Goal: Task Accomplishment & Management: Manage account settings

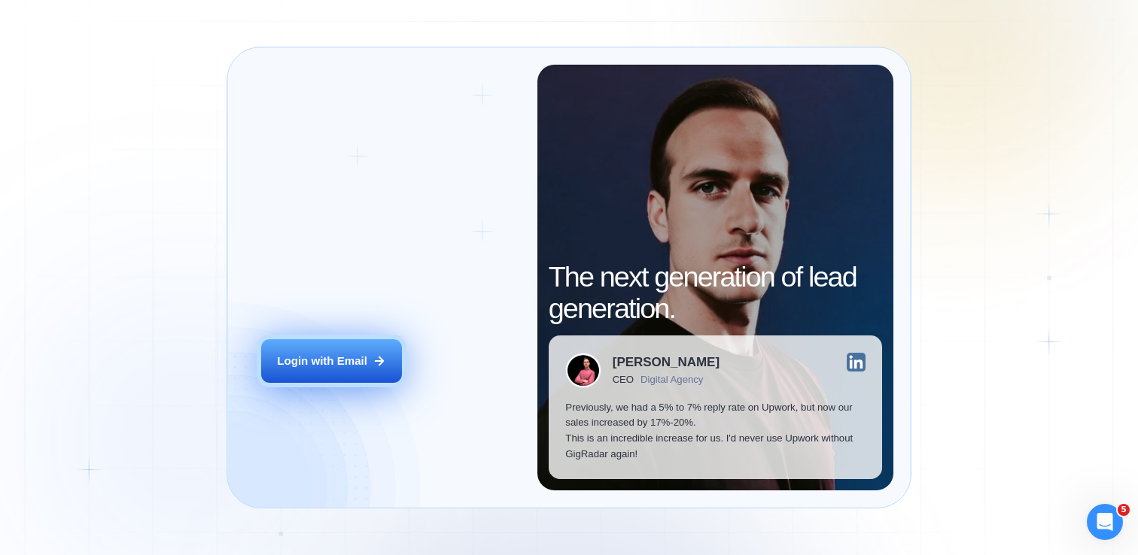
click at [343, 351] on button "Login with Email" at bounding box center [331, 361] width 141 height 44
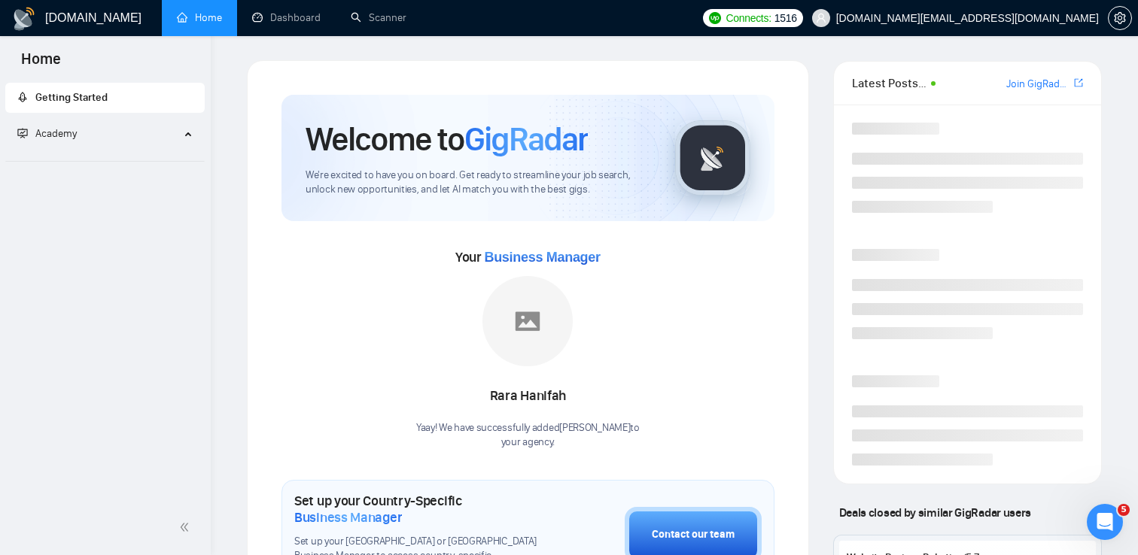
click at [197, 24] on link "Home" at bounding box center [199, 17] width 45 height 13
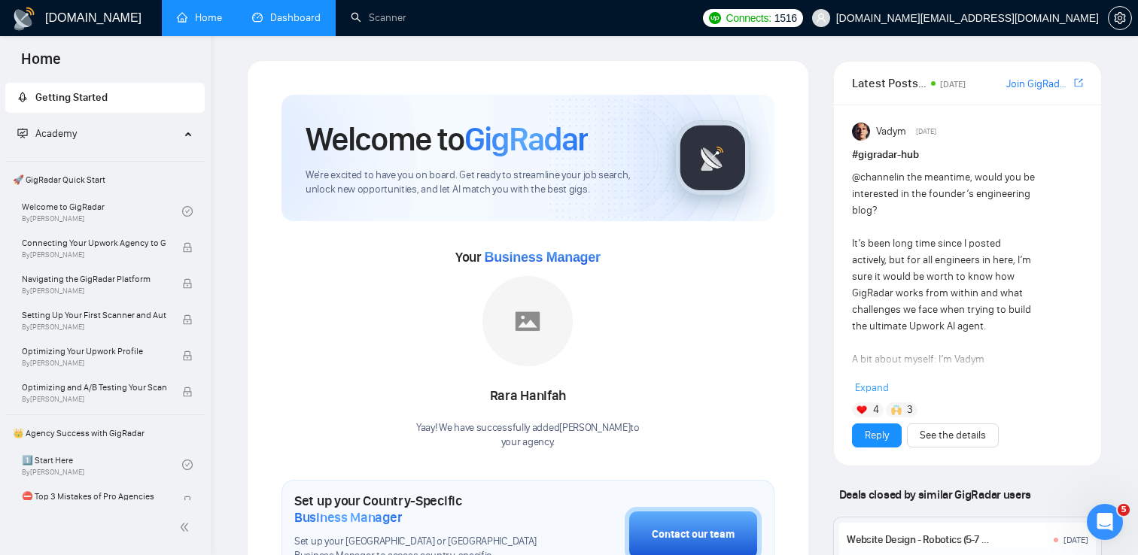
click at [309, 11] on link "Dashboard" at bounding box center [286, 17] width 68 height 13
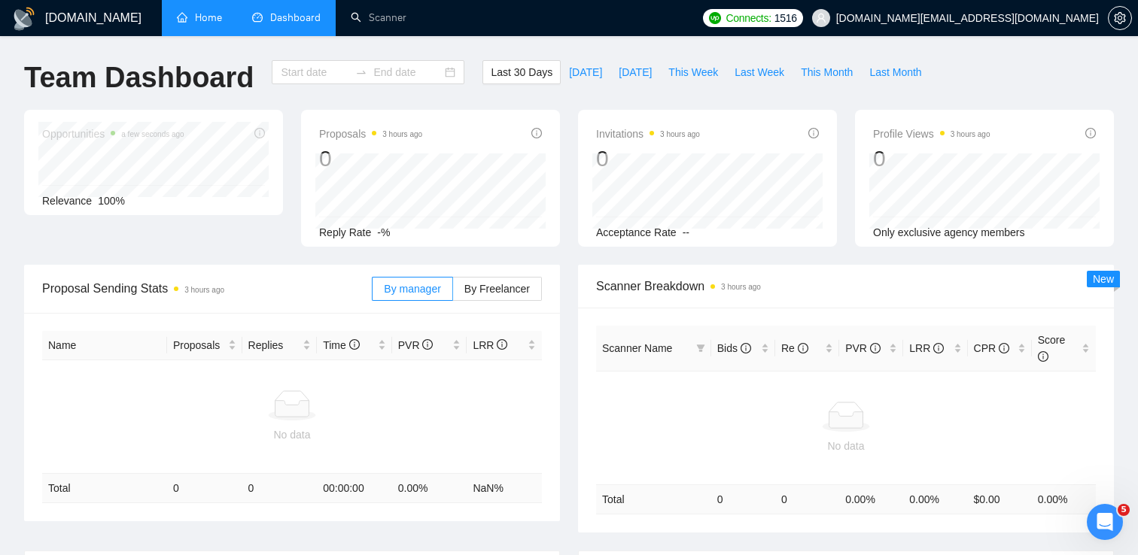
type input "[DATE]"
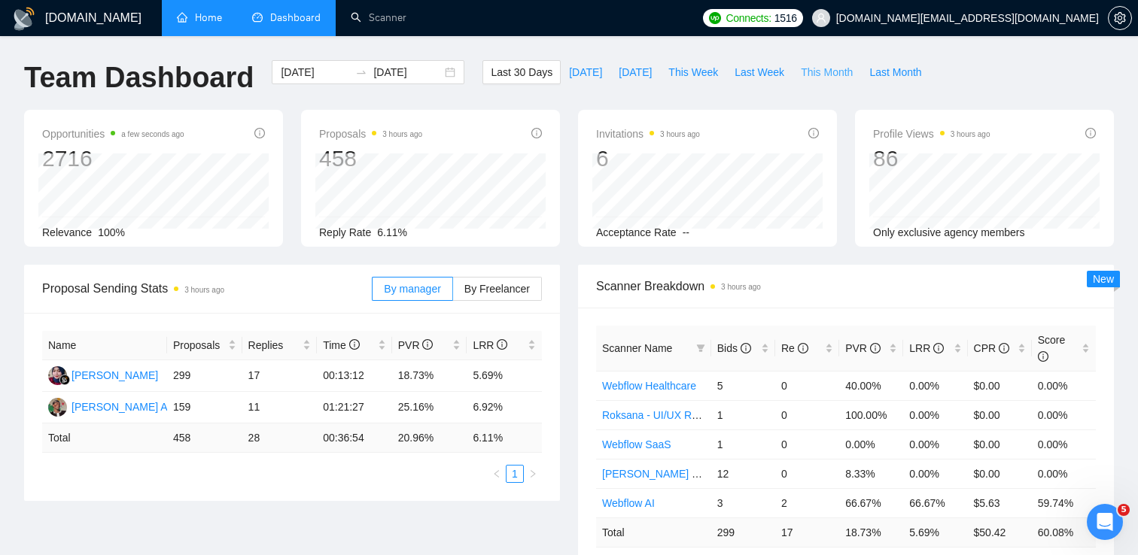
click at [823, 70] on span "This Month" at bounding box center [827, 72] width 52 height 17
type input "[DATE]"
click at [740, 73] on span "Last Week" at bounding box center [760, 72] width 50 height 17
type input "[DATE]"
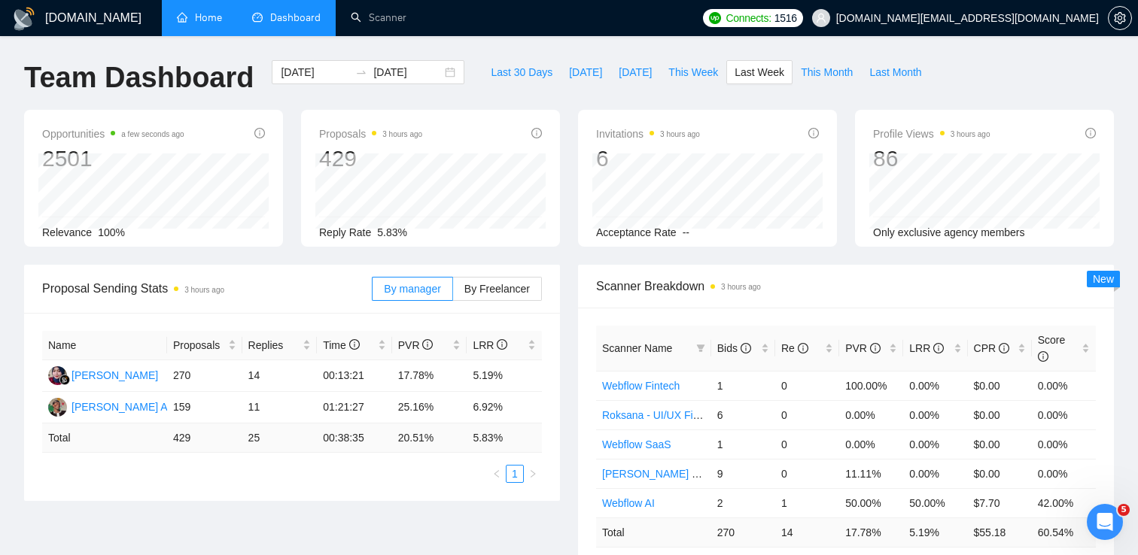
type input "[DATE]"
click at [697, 74] on span "This Week" at bounding box center [693, 72] width 50 height 17
type input "[DATE]"
click at [753, 71] on span "Last Week" at bounding box center [760, 72] width 50 height 17
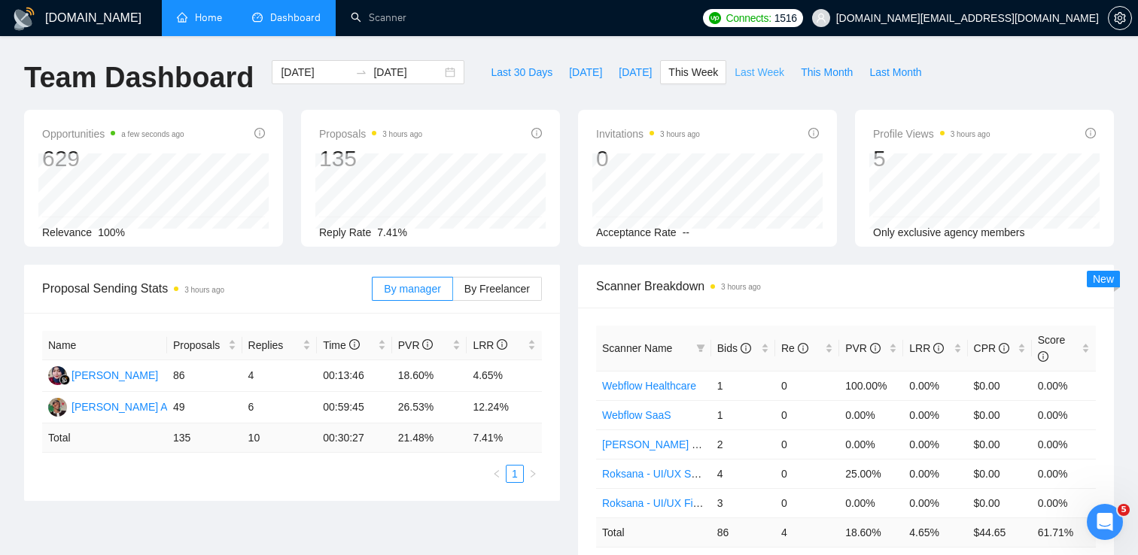
type input "[DATE]"
click at [816, 71] on span "This Month" at bounding box center [827, 72] width 52 height 17
type input "[DATE]"
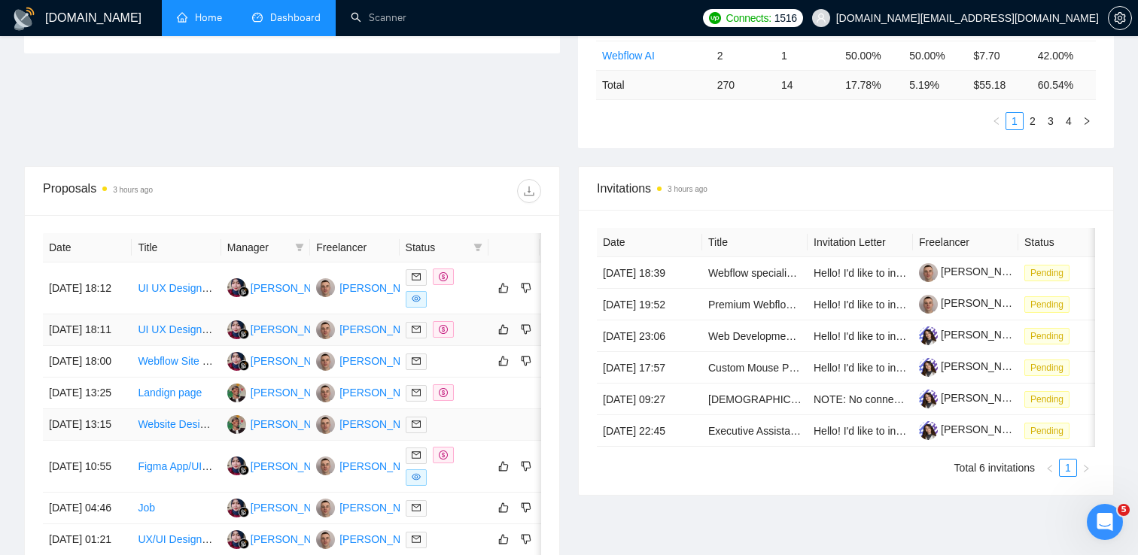
scroll to position [416, 0]
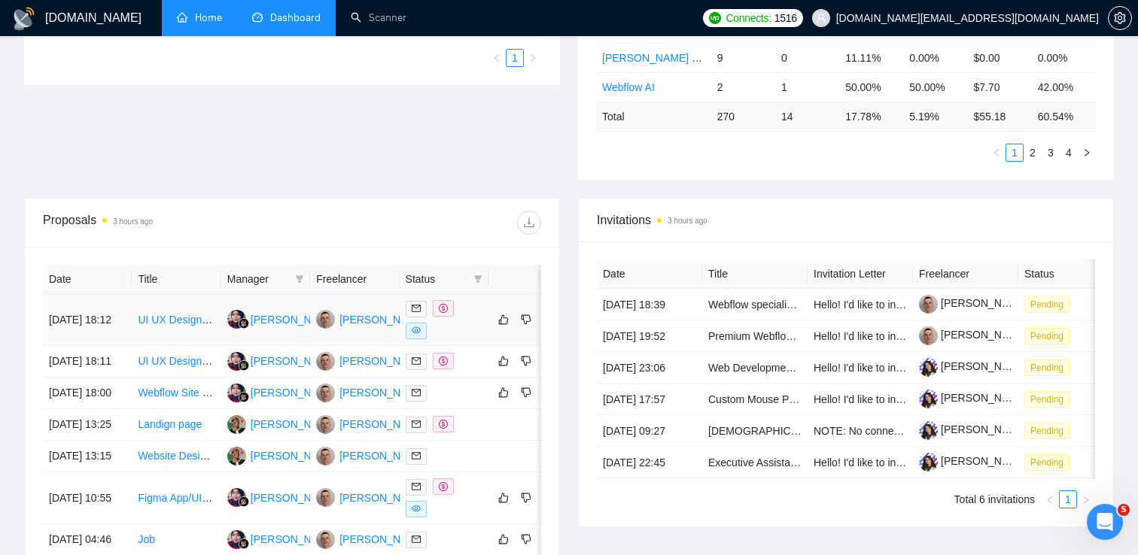
click at [445, 309] on icon "dollar" at bounding box center [443, 308] width 9 height 9
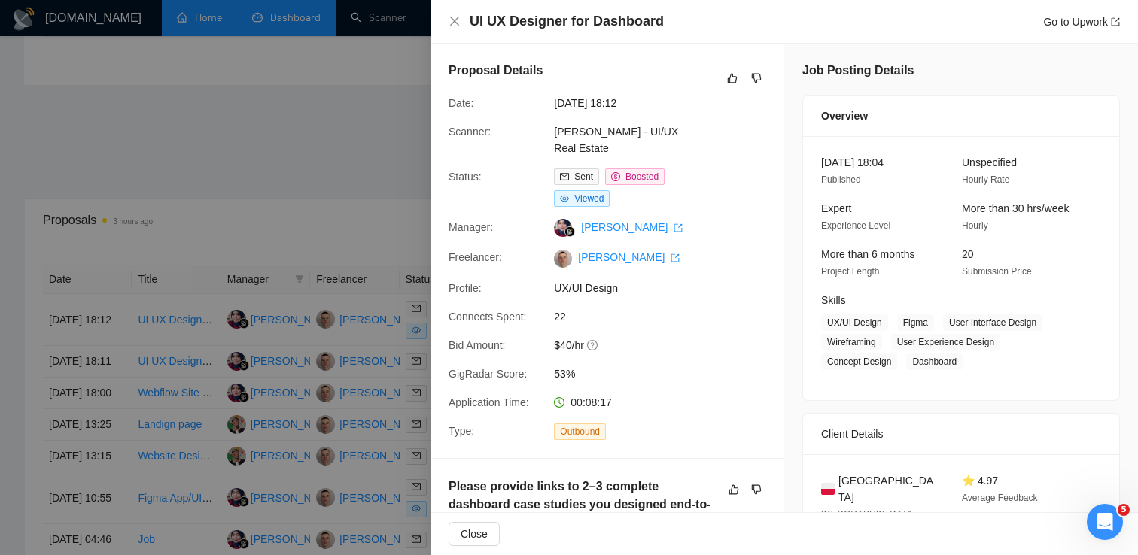
click at [198, 307] on div at bounding box center [569, 277] width 1138 height 555
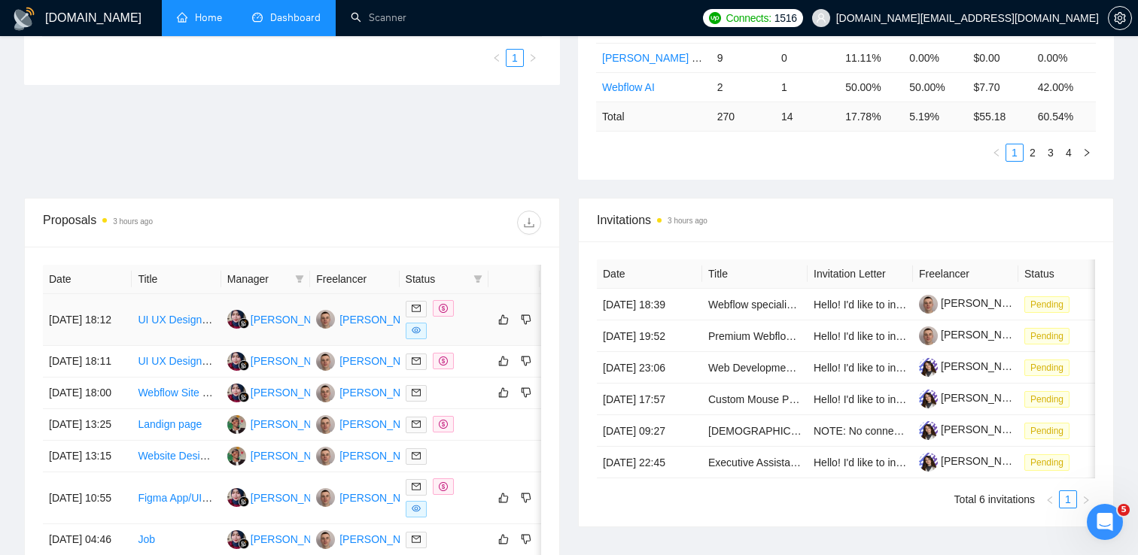
click at [182, 320] on link "UI UX Designer for Dashboard" at bounding box center [209, 320] width 143 height 12
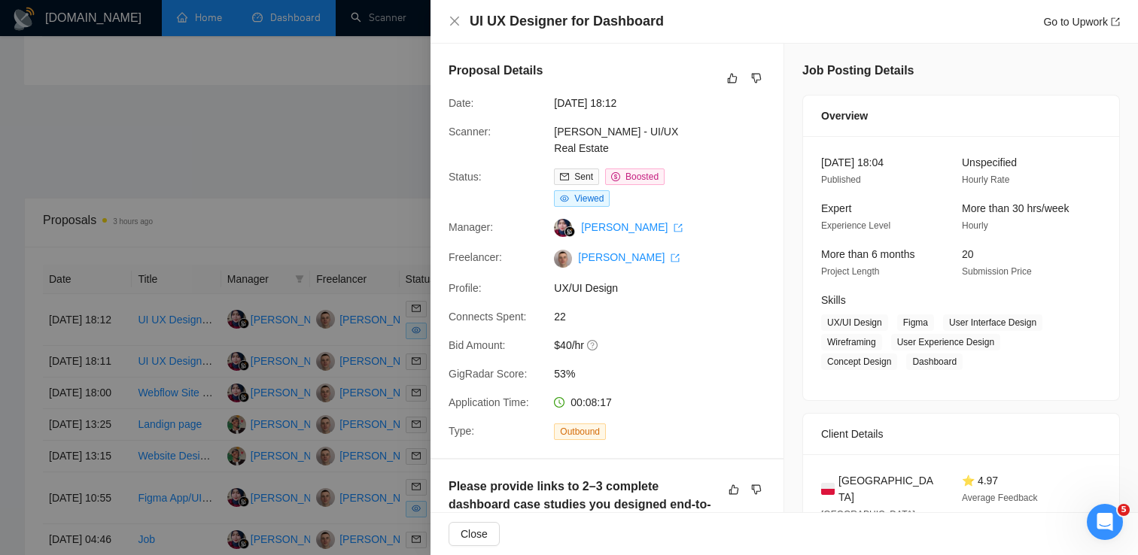
click at [613, 115] on div "Proposal Details Date: [DATE] 18:12 Scanner: Vlad - UI/UX Real Estate Status: S…" at bounding box center [606, 251] width 353 height 415
click at [610, 127] on link "[PERSON_NAME] - UI/UX Real Estate" at bounding box center [616, 140] width 124 height 29
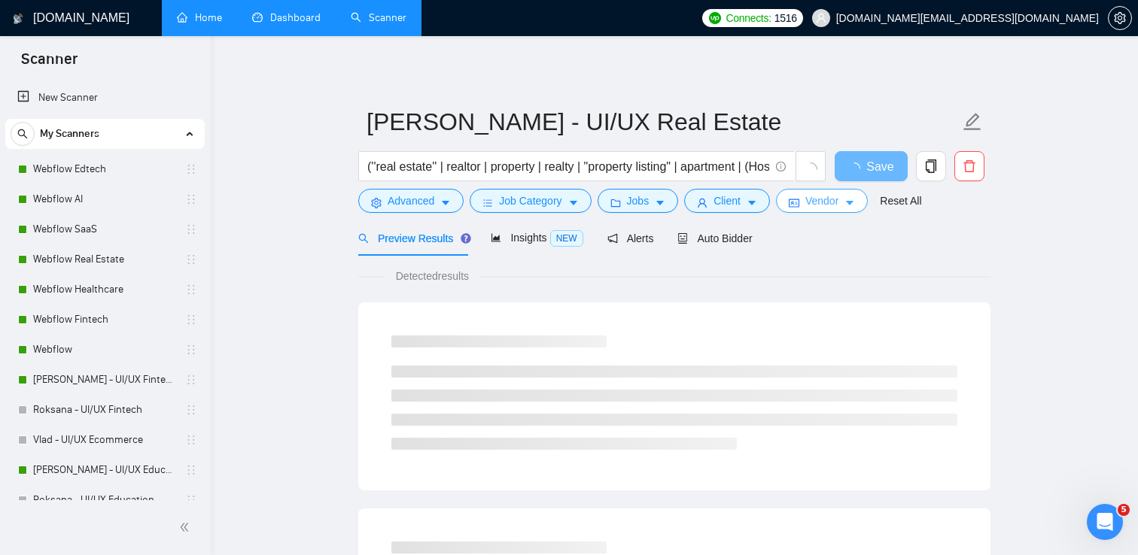
click at [855, 205] on icon "caret-down" at bounding box center [849, 203] width 11 height 11
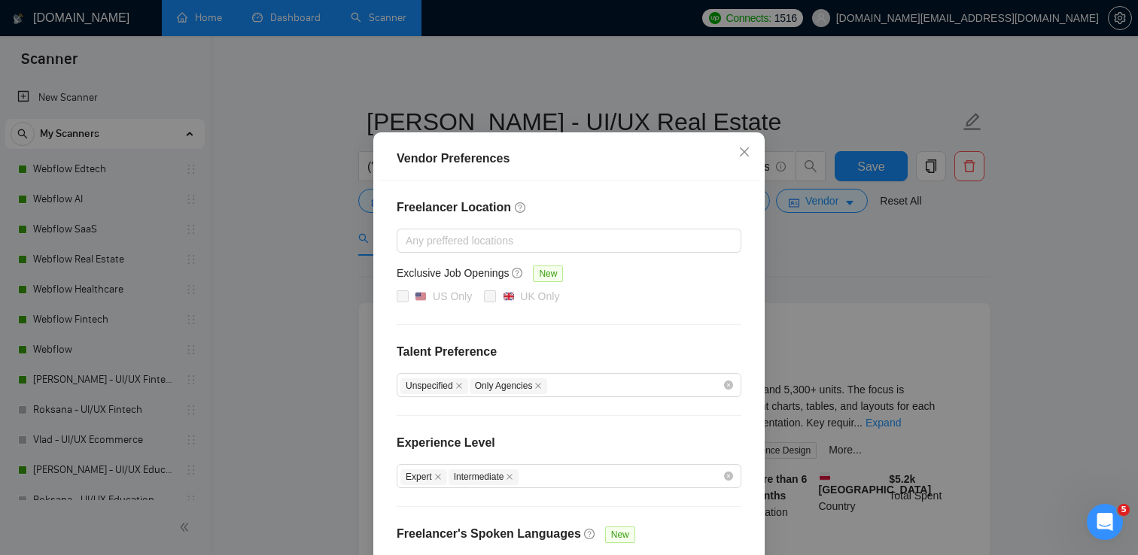
scroll to position [141, 0]
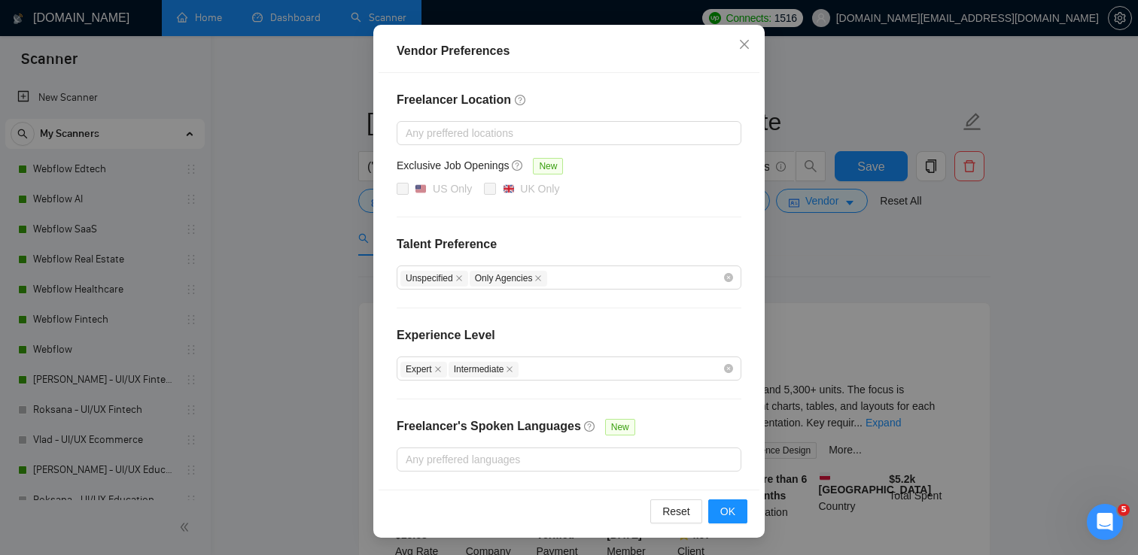
click at [804, 249] on div "Vendor Preferences Freelancer Location Any preffered locations Exclusive Job Op…" at bounding box center [569, 277] width 1138 height 555
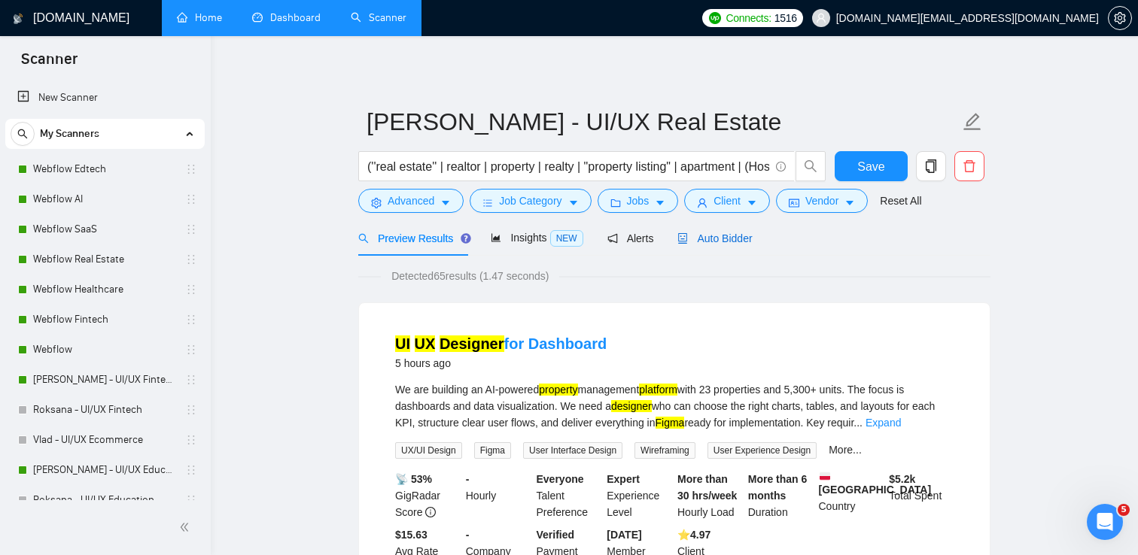
click at [713, 242] on span "Auto Bidder" at bounding box center [714, 239] width 75 height 12
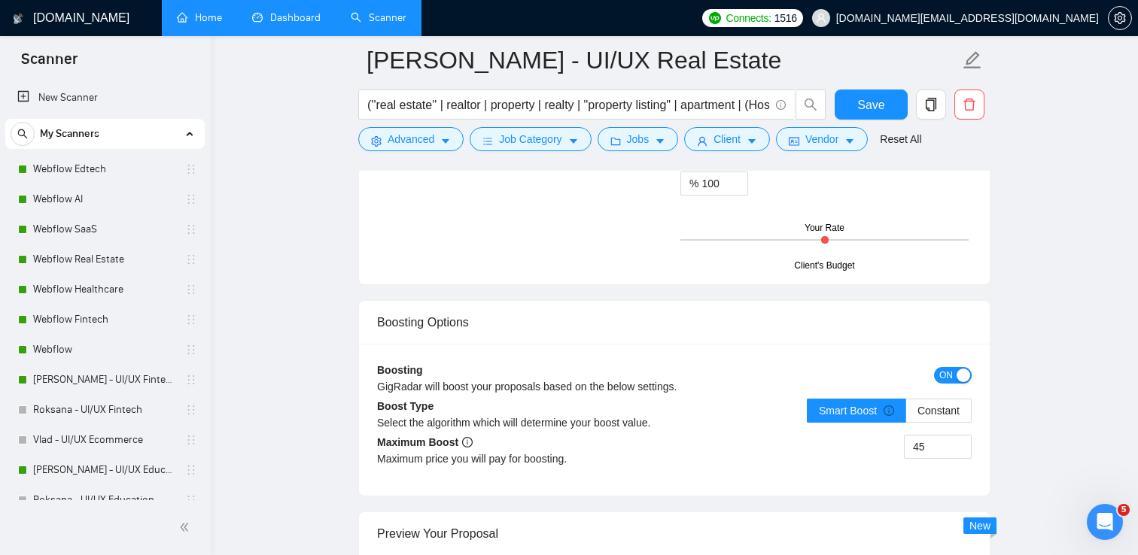
scroll to position [2715, 0]
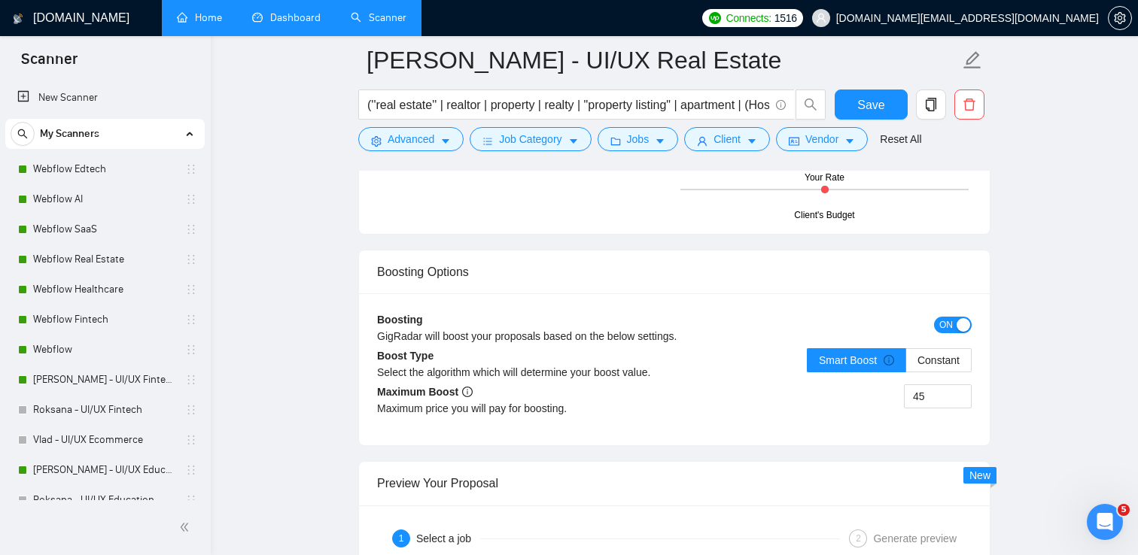
click at [961, 321] on div "button" at bounding box center [964, 325] width 14 height 14
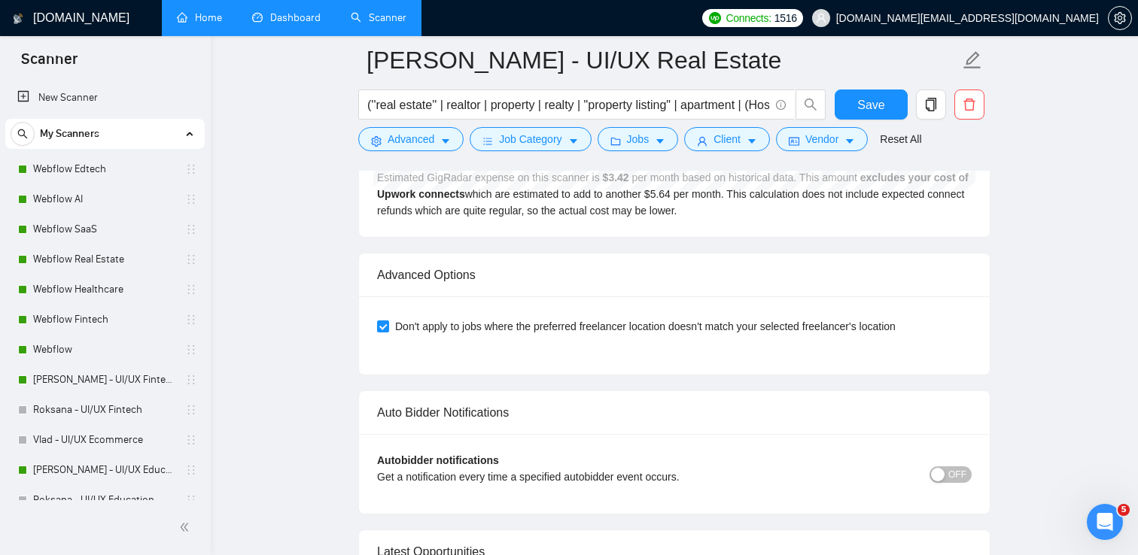
scroll to position [3477, 0]
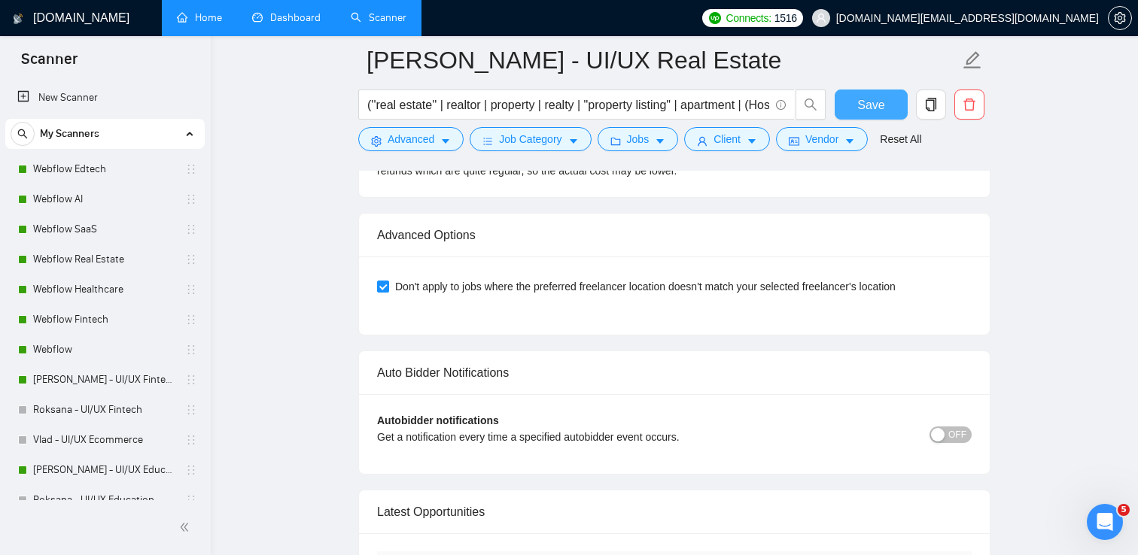
click at [878, 96] on span "Save" at bounding box center [870, 105] width 27 height 19
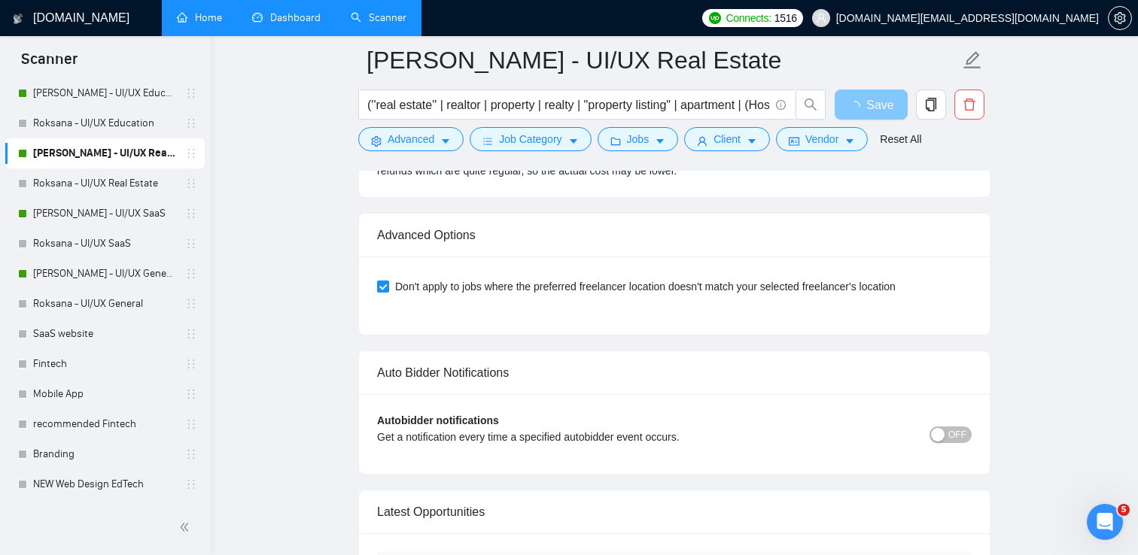
scroll to position [389, 0]
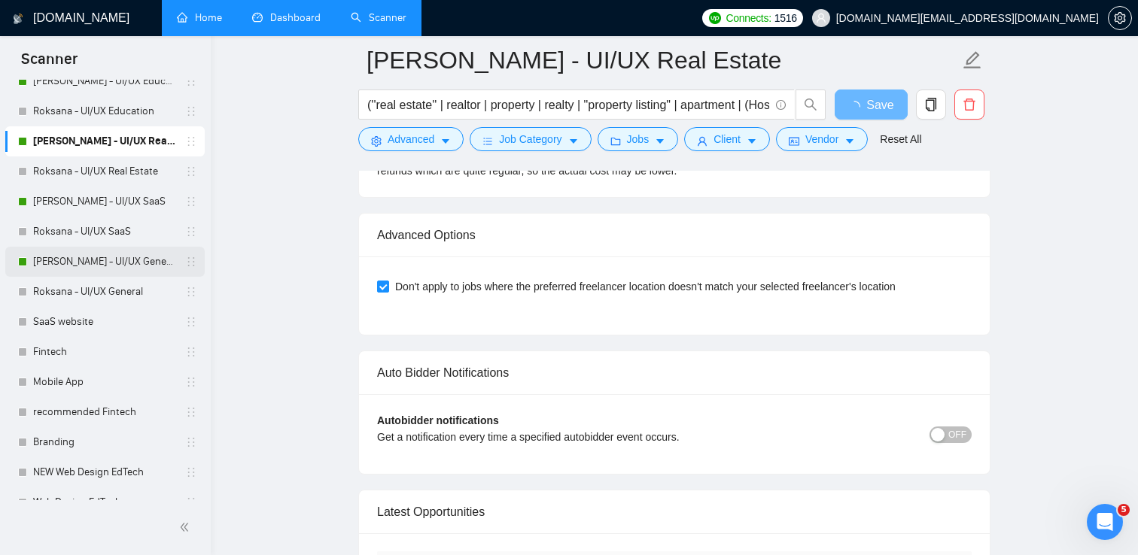
click at [85, 264] on link "[PERSON_NAME] - UI/UX General" at bounding box center [104, 262] width 143 height 30
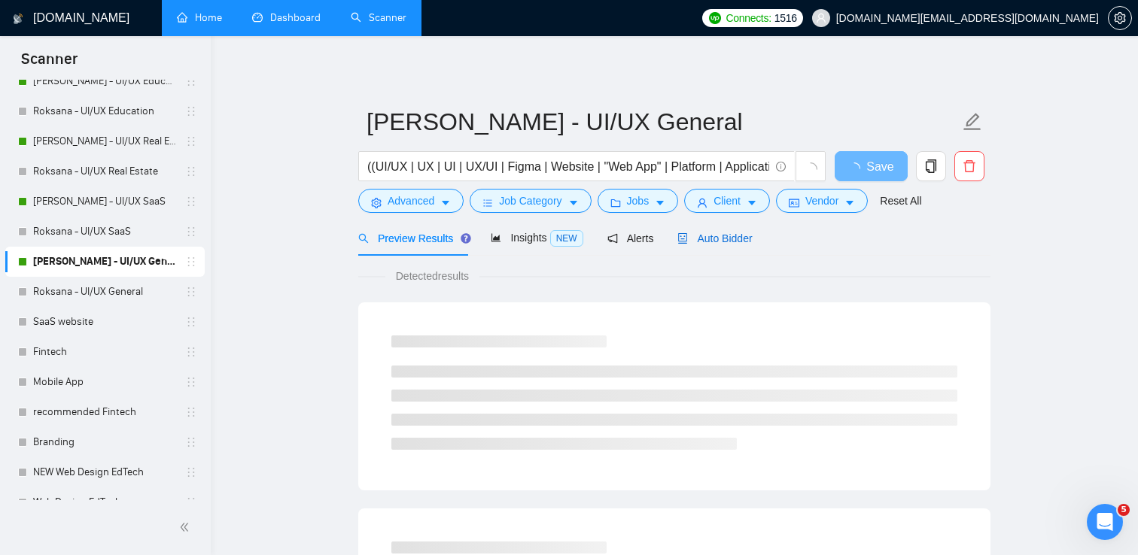
click at [722, 238] on span "Auto Bidder" at bounding box center [714, 239] width 75 height 12
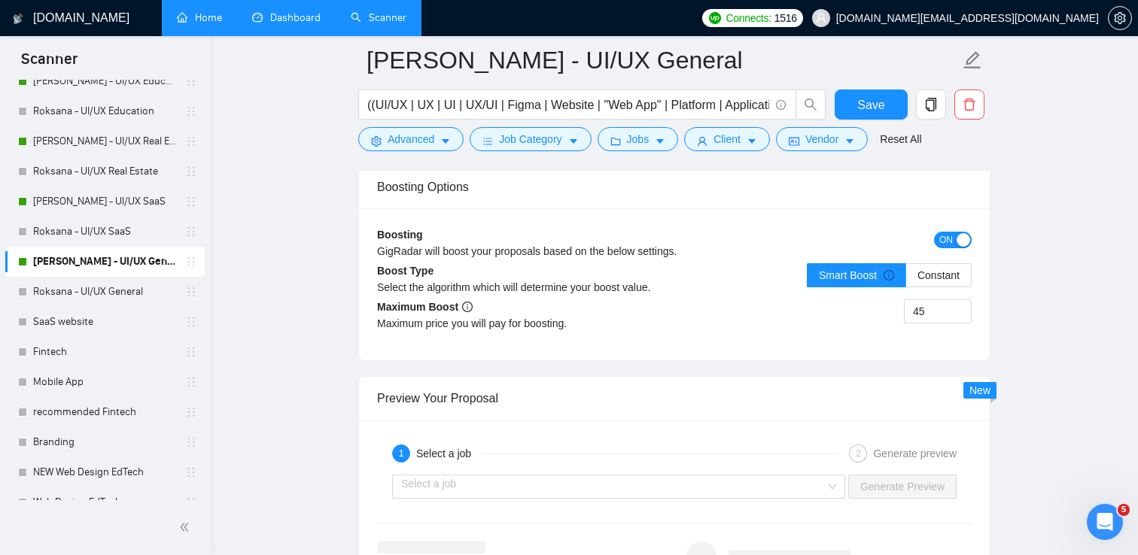
scroll to position [2788, 0]
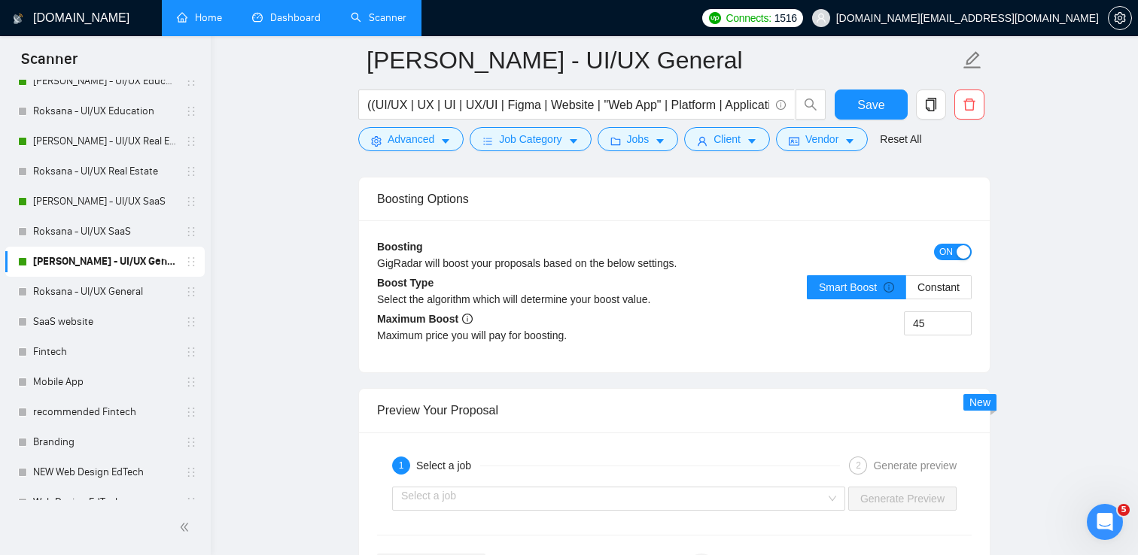
click at [951, 245] on span "ON" at bounding box center [946, 252] width 14 height 17
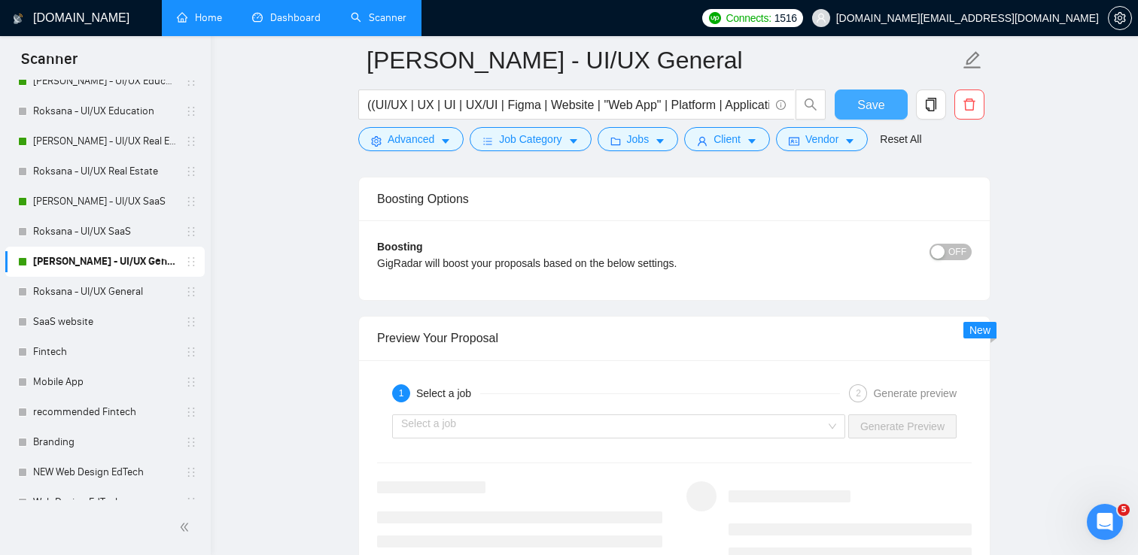
click at [853, 102] on button "Save" at bounding box center [871, 105] width 73 height 30
click at [92, 196] on link "[PERSON_NAME] - UI/UX SaaS" at bounding box center [104, 202] width 143 height 30
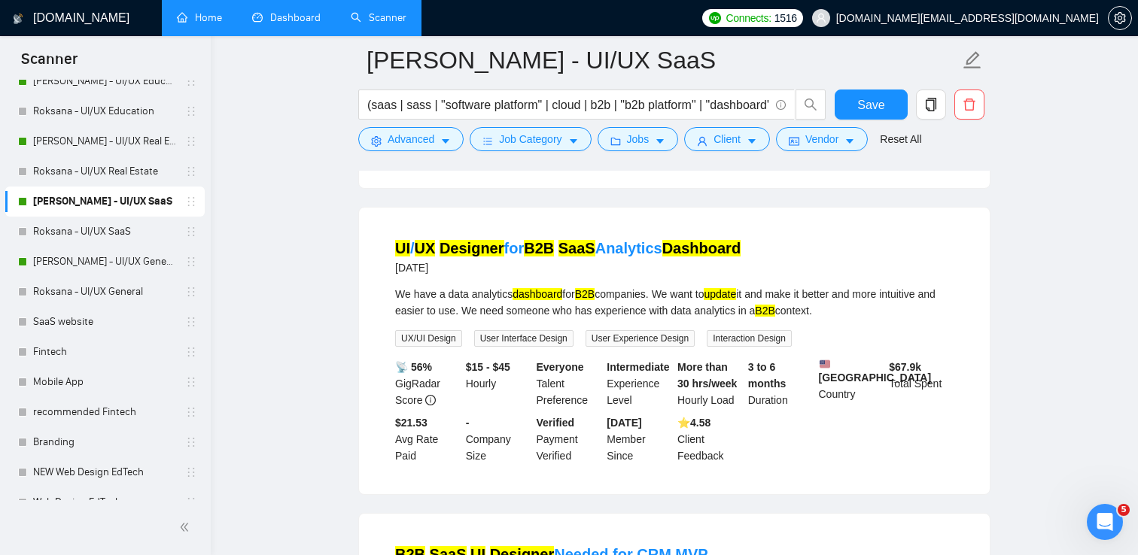
scroll to position [1081, 0]
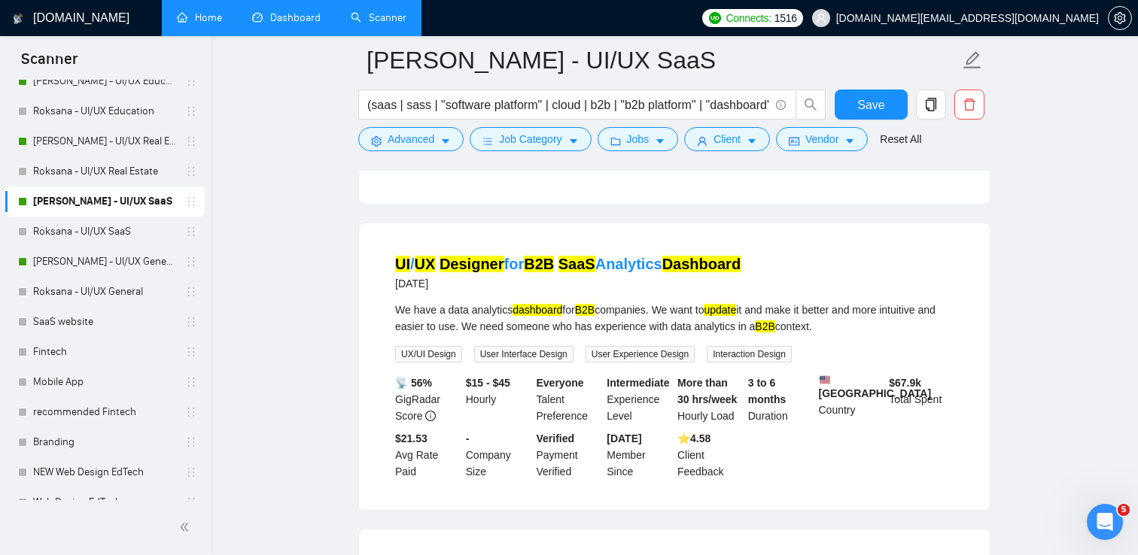
click at [123, 206] on link "[PERSON_NAME] - UI/UX SaaS" at bounding box center [104, 202] width 143 height 30
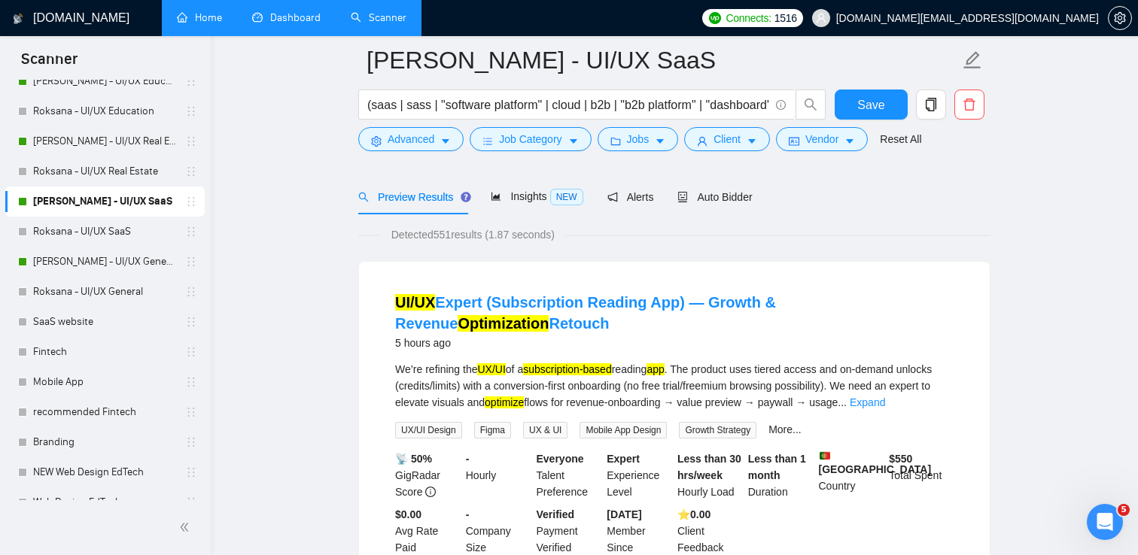
scroll to position [37, 0]
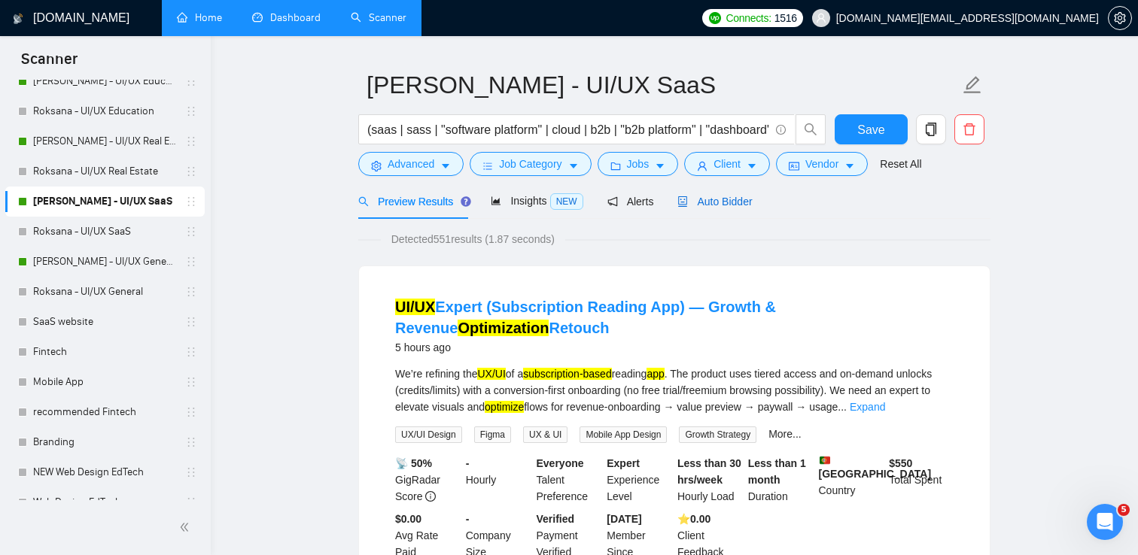
click at [707, 206] on span "Auto Bidder" at bounding box center [714, 202] width 75 height 12
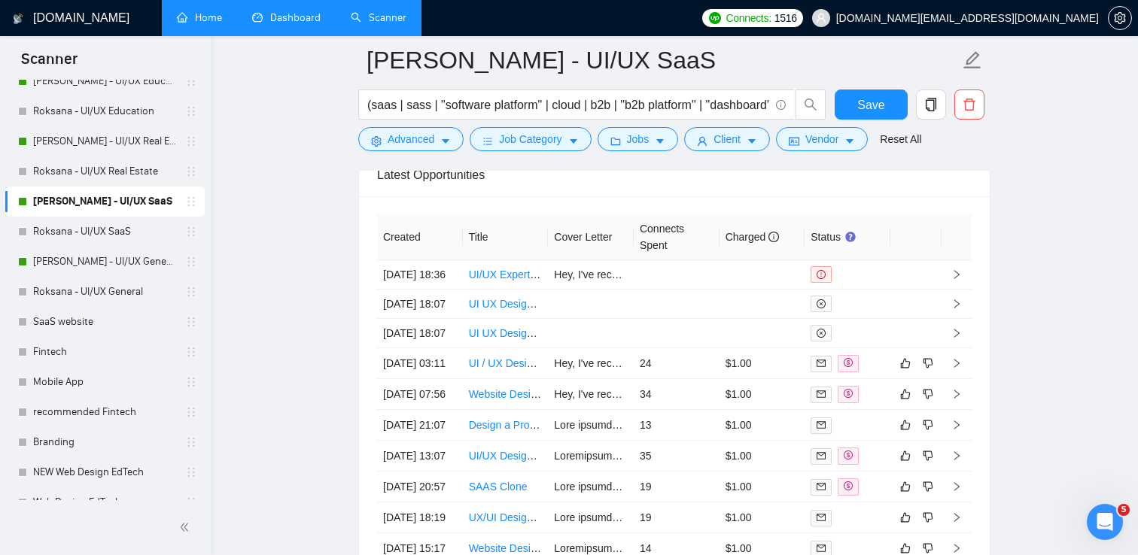
scroll to position [3887, 0]
click at [120, 142] on link "[PERSON_NAME] - UI/UX Real Estate" at bounding box center [104, 141] width 143 height 30
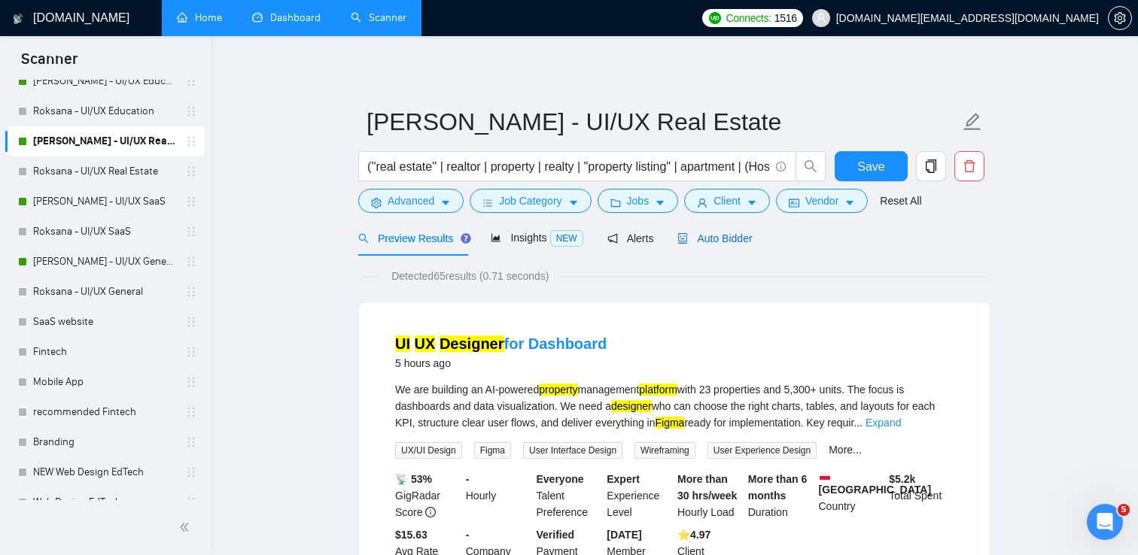
click at [723, 241] on span "Auto Bidder" at bounding box center [714, 239] width 75 height 12
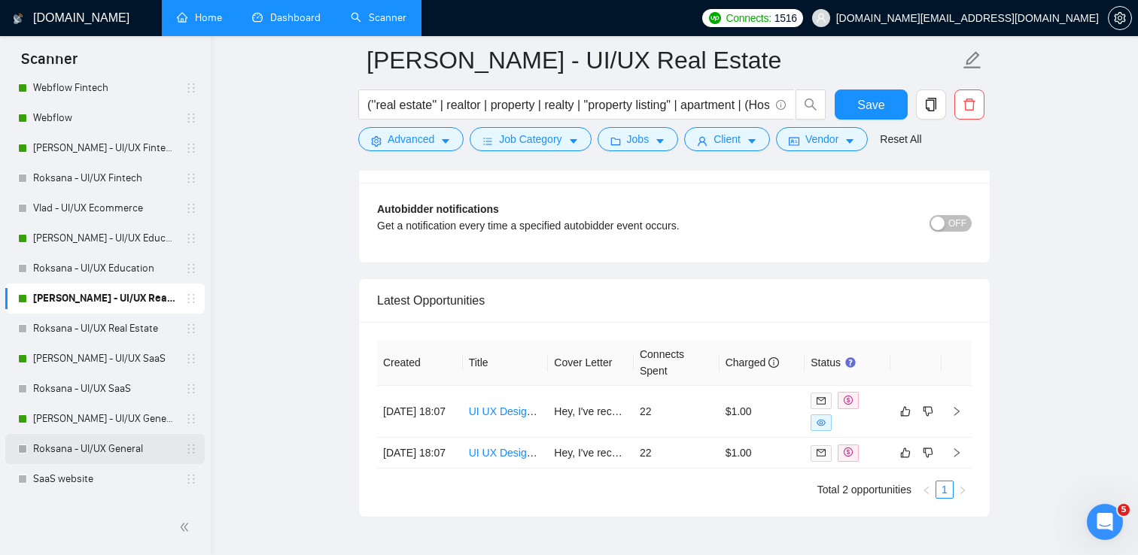
scroll to position [230, 0]
click at [93, 241] on link "[PERSON_NAME] - UI/UX Education" at bounding box center [104, 241] width 143 height 30
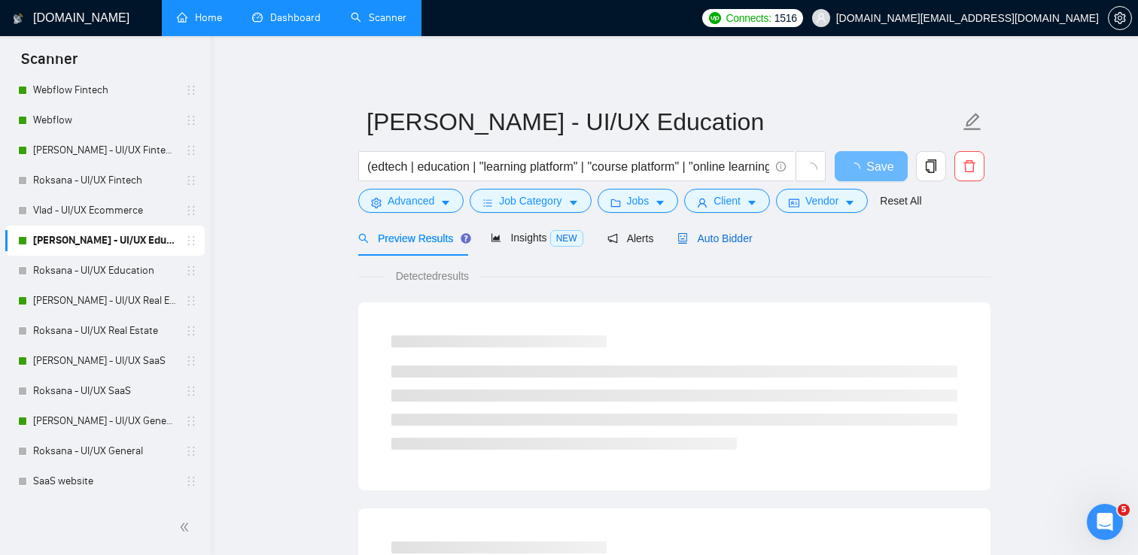
click at [709, 245] on div "Auto Bidder" at bounding box center [714, 238] width 75 height 17
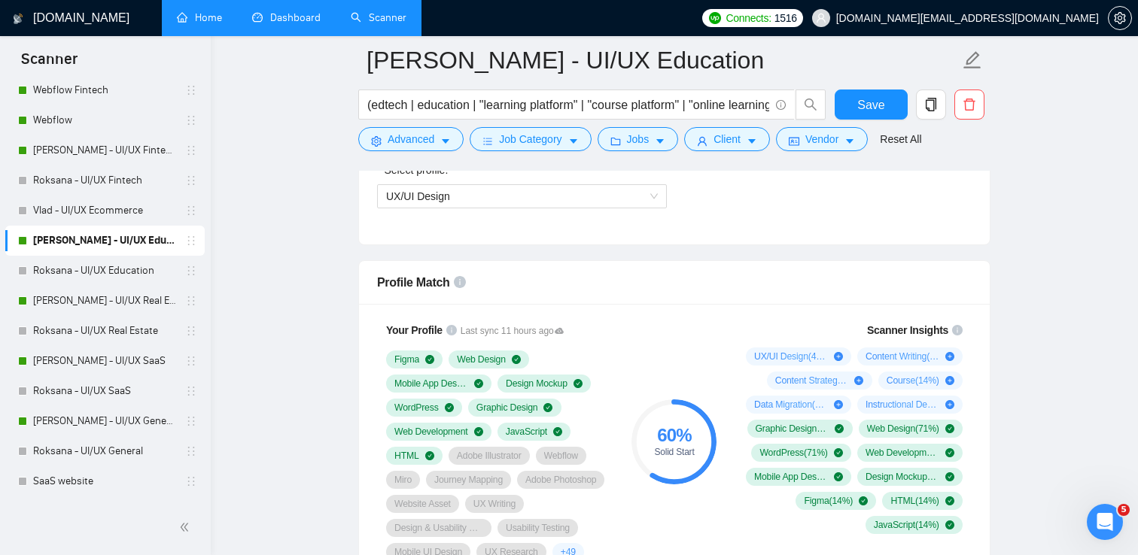
scroll to position [891, 0]
click at [61, 427] on link "[PERSON_NAME] - UI/UX General" at bounding box center [104, 421] width 143 height 30
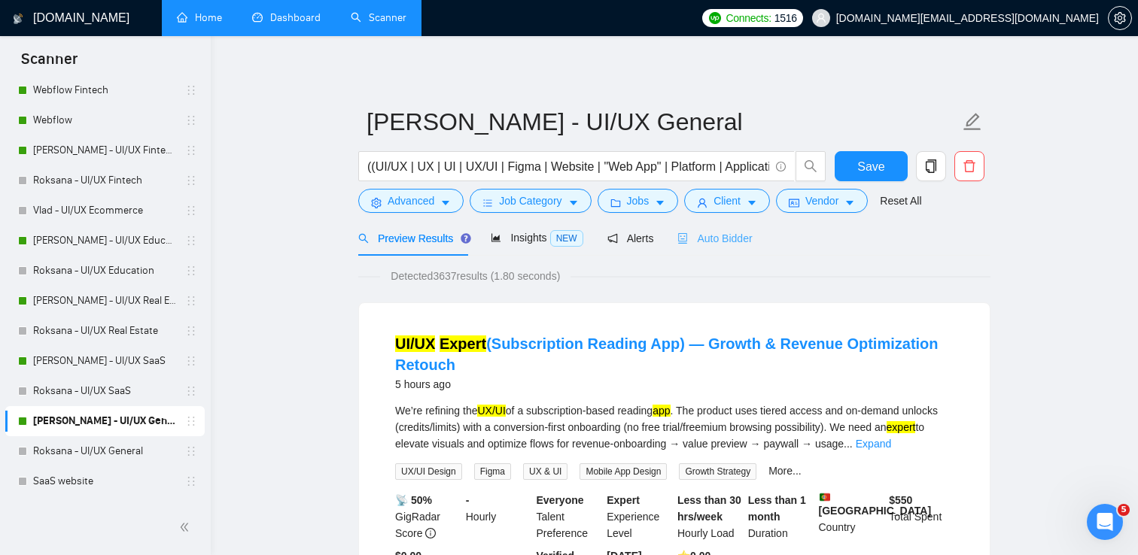
click at [733, 227] on div "Auto Bidder" at bounding box center [714, 238] width 75 height 35
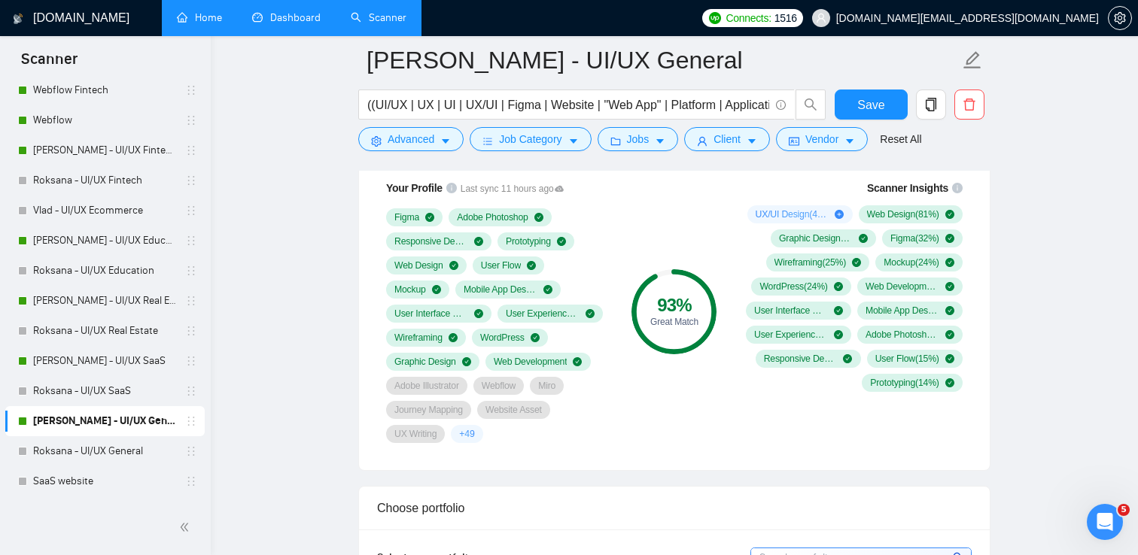
scroll to position [1047, 0]
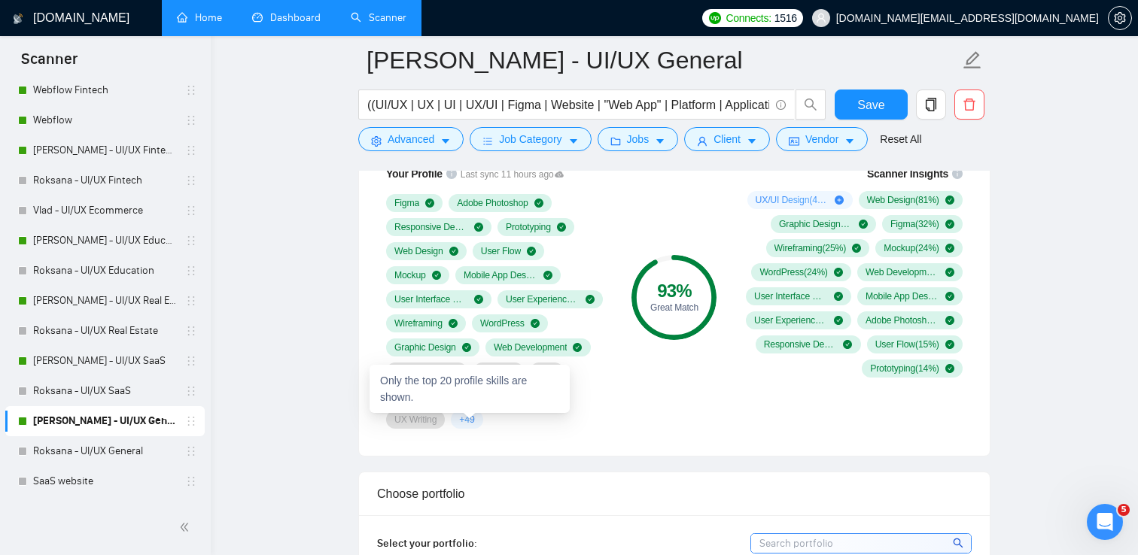
click at [470, 419] on span "+ 49" at bounding box center [466, 420] width 15 height 12
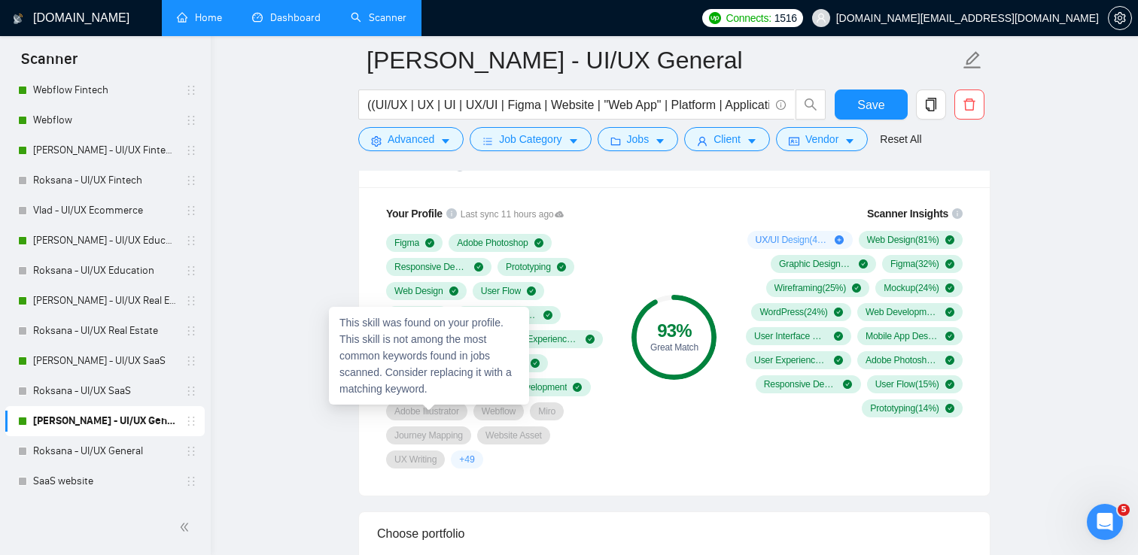
scroll to position [996, 0]
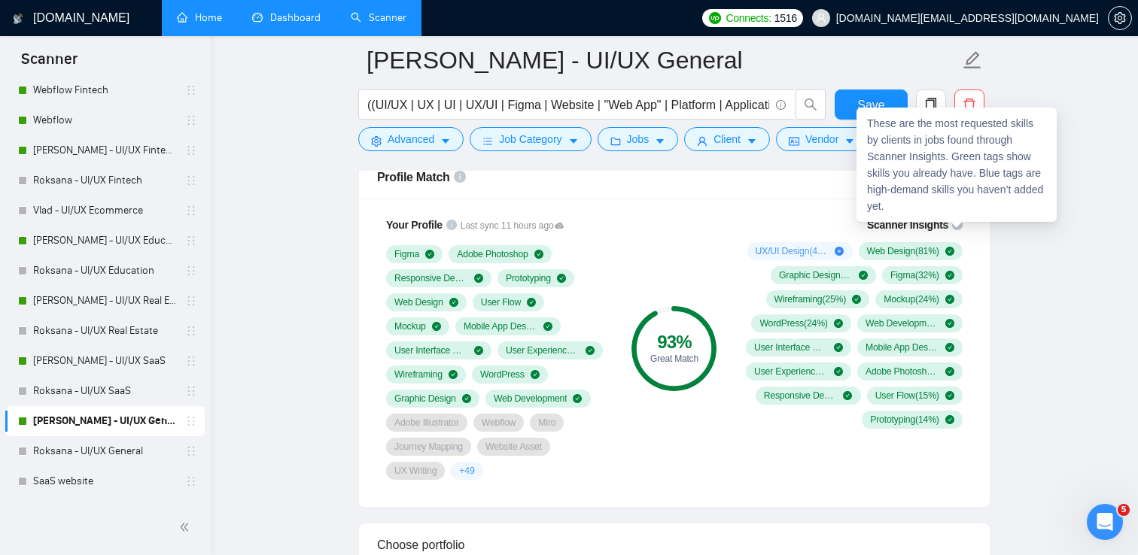
click at [955, 222] on icon "info-circle" at bounding box center [957, 225] width 11 height 11
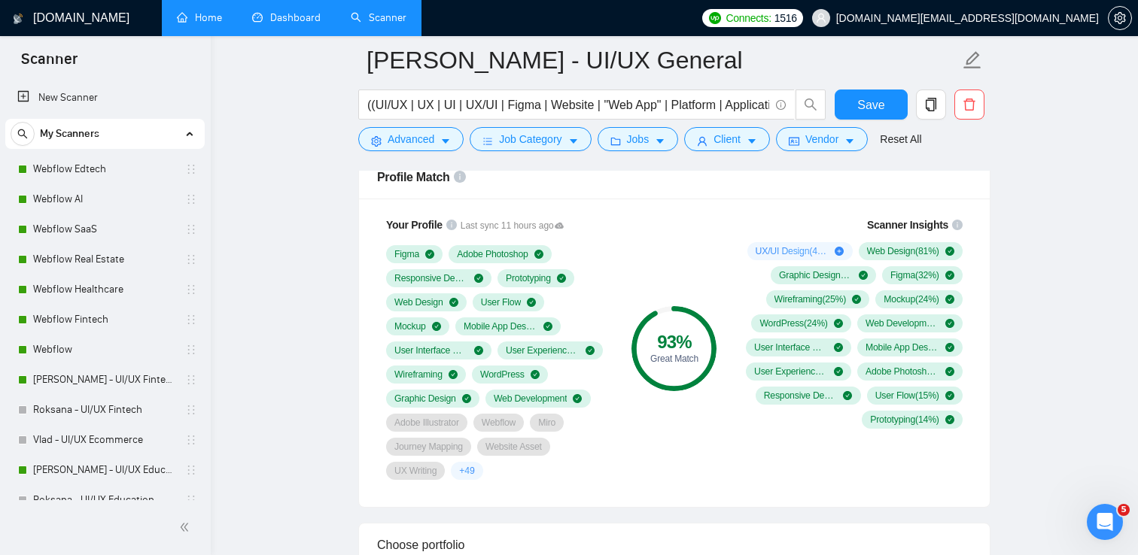
scroll to position [966, 0]
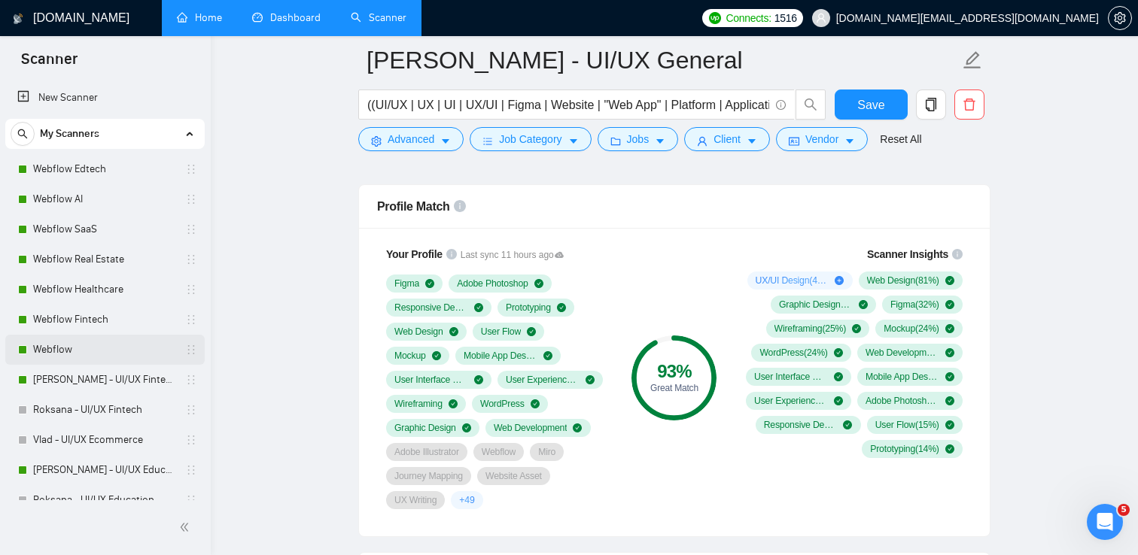
click at [78, 341] on link "Webflow" at bounding box center [104, 350] width 143 height 30
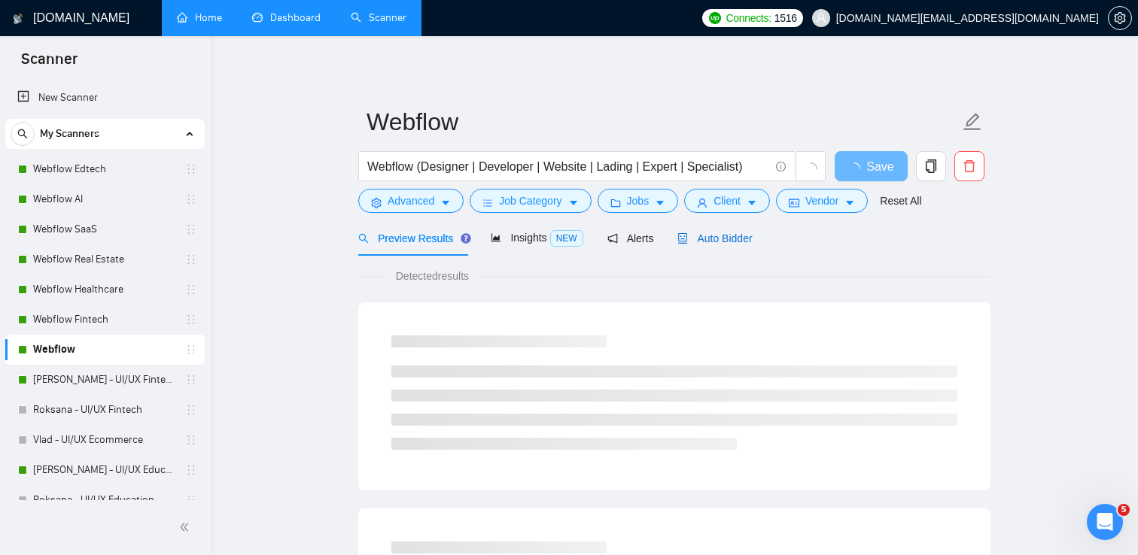
click at [704, 239] on span "Auto Bidder" at bounding box center [714, 239] width 75 height 12
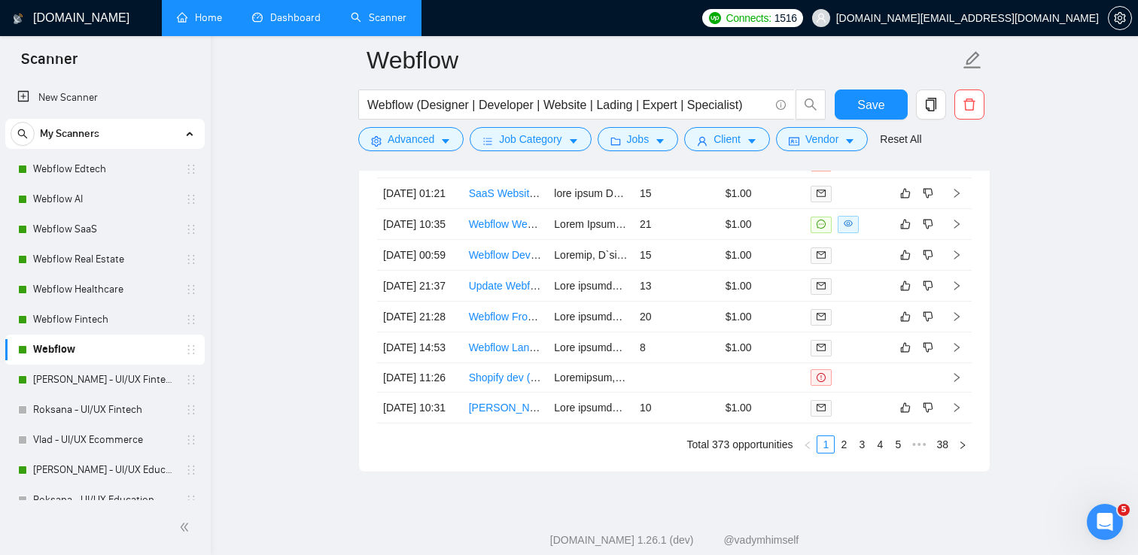
scroll to position [3964, 0]
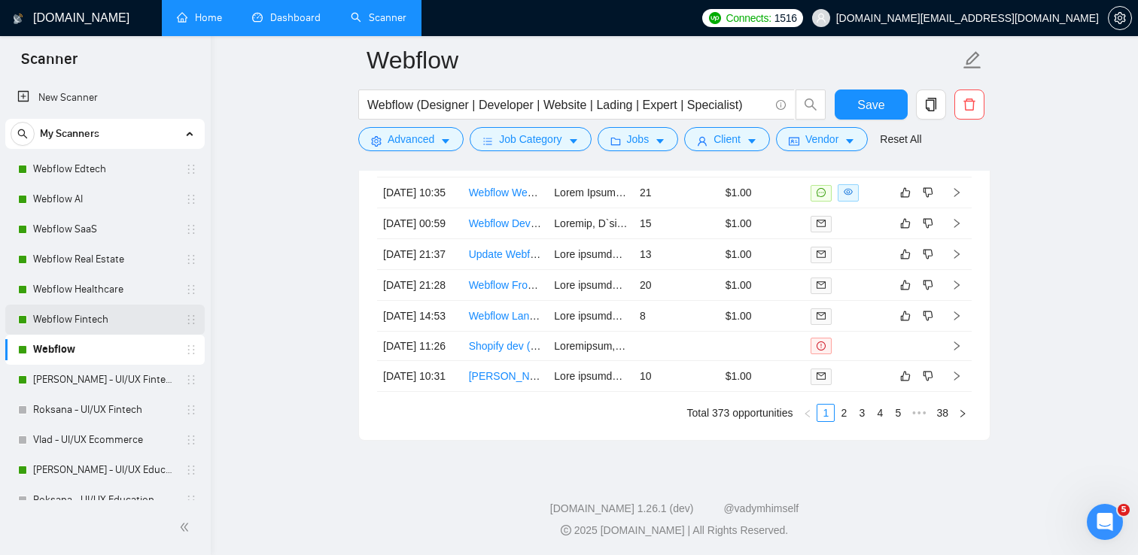
click at [114, 322] on link "Webflow Fintech" at bounding box center [104, 320] width 143 height 30
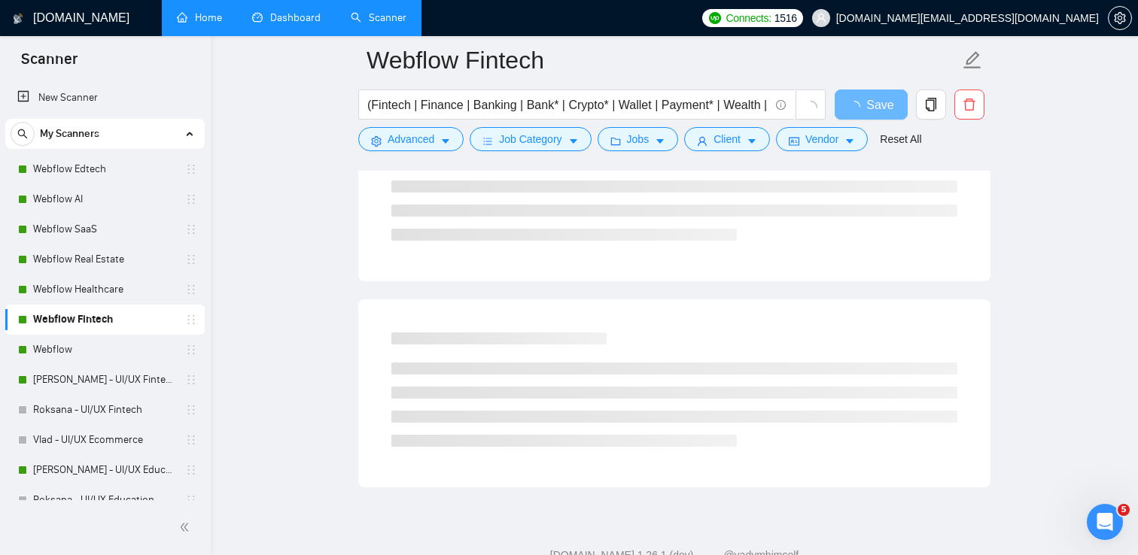
scroll to position [888, 0]
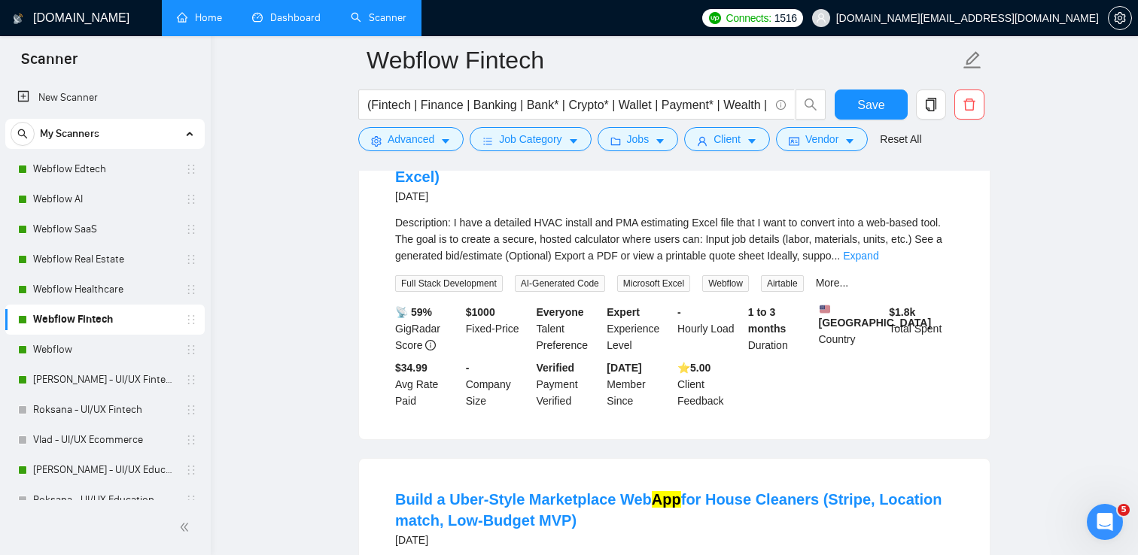
click at [387, 19] on link "Scanner" at bounding box center [379, 17] width 56 height 13
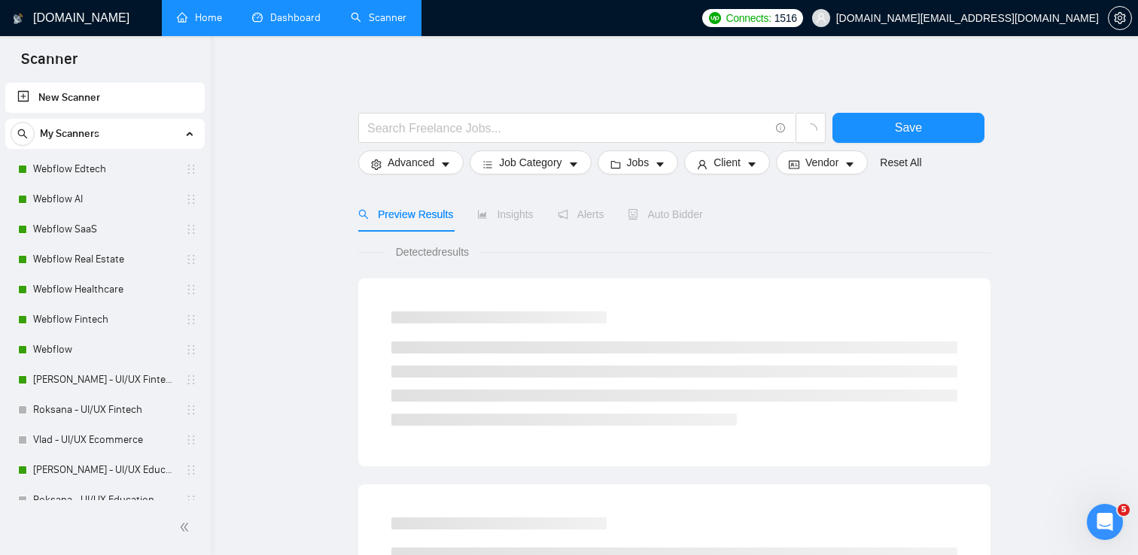
click at [272, 23] on link "Dashboard" at bounding box center [286, 17] width 68 height 13
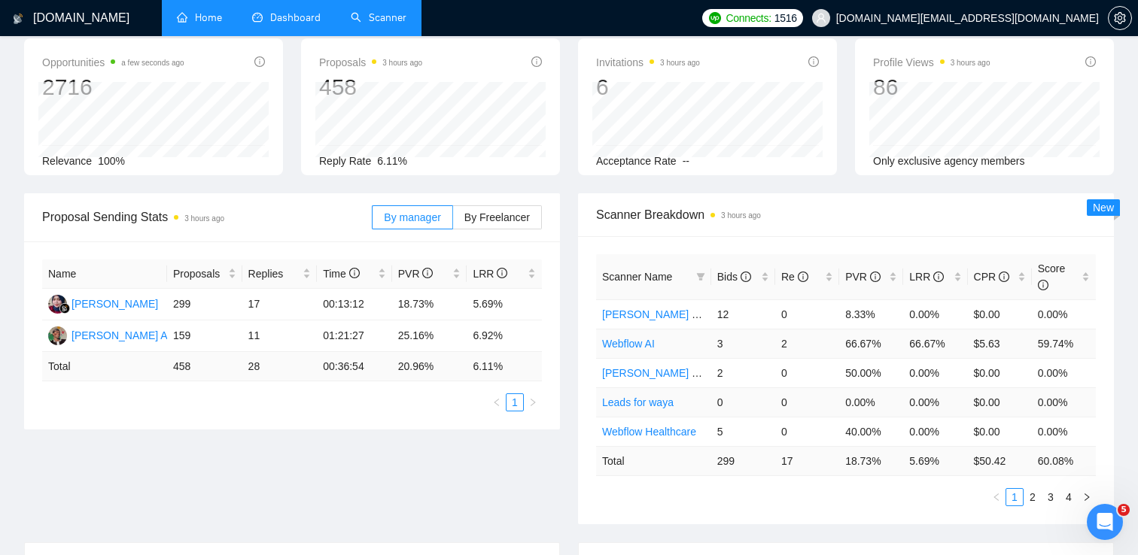
scroll to position [75, 0]
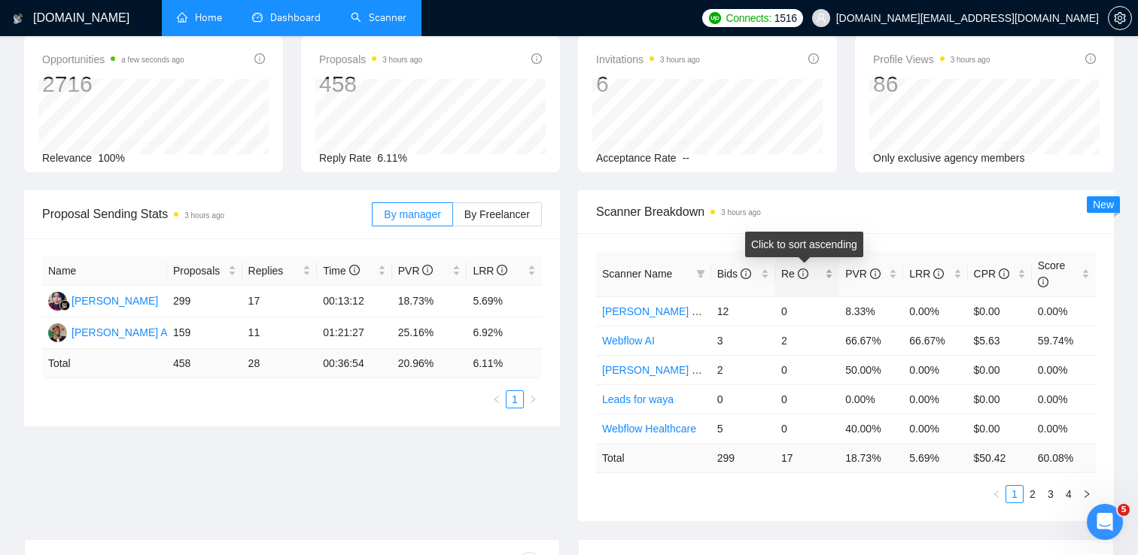
click at [782, 268] on span "Re" at bounding box center [794, 274] width 27 height 12
click at [781, 268] on span "Re" at bounding box center [794, 274] width 27 height 12
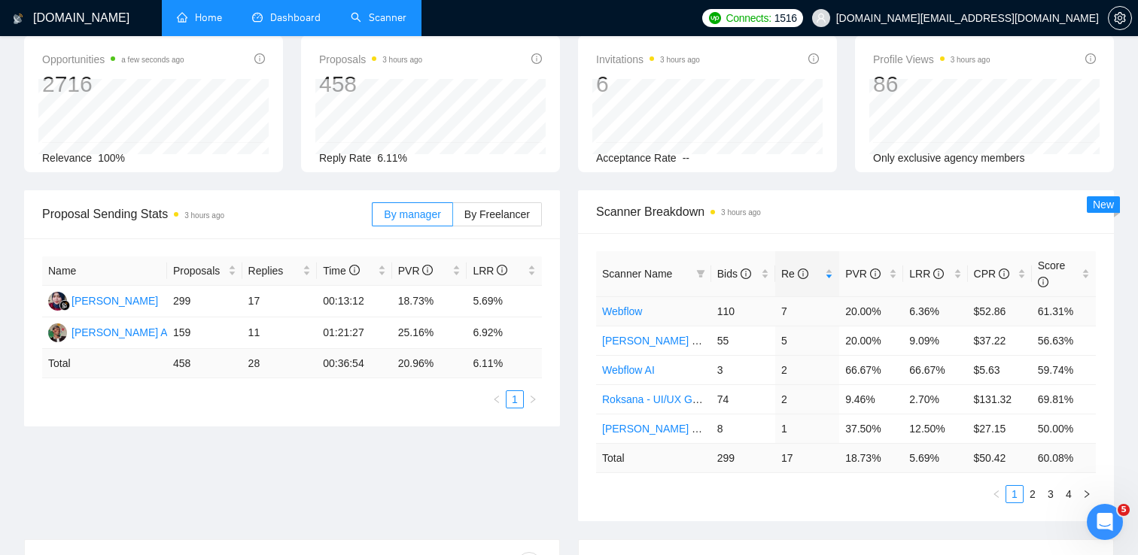
scroll to position [0, 0]
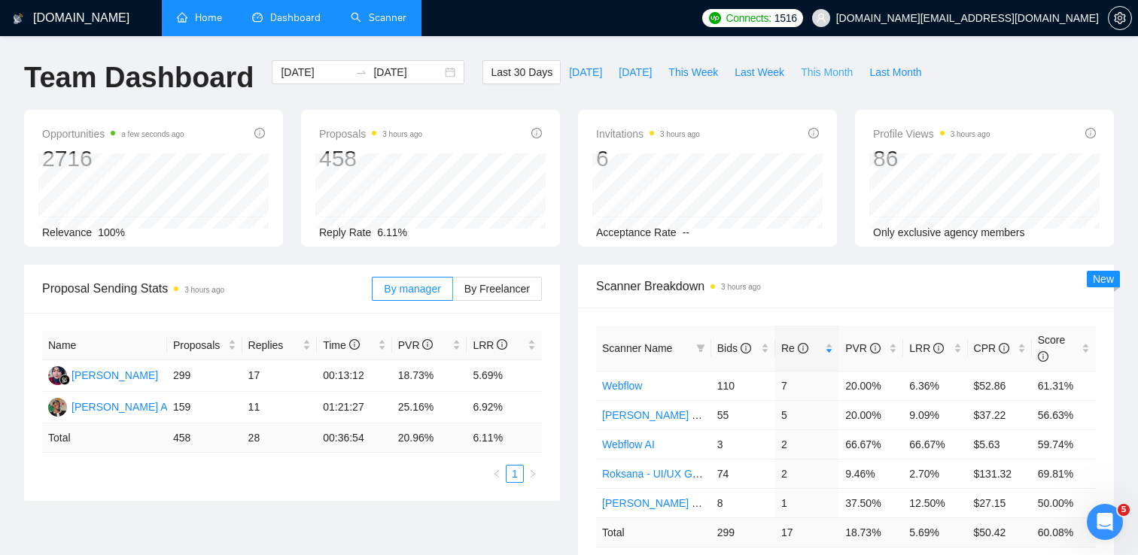
click at [807, 71] on span "This Month" at bounding box center [827, 72] width 52 height 17
type input "[DATE]"
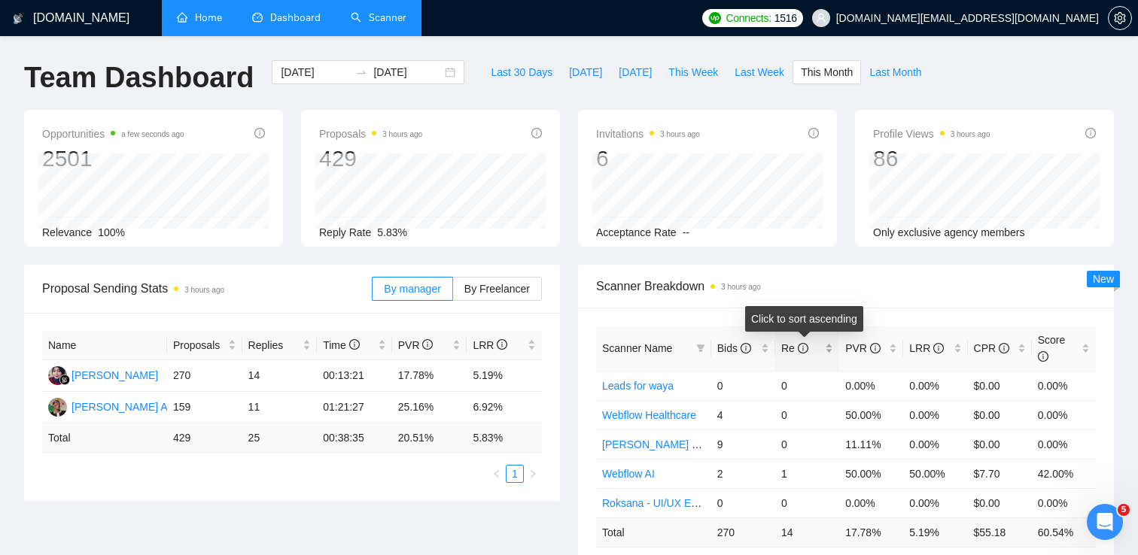
click at [792, 357] on div "Re" at bounding box center [807, 348] width 52 height 17
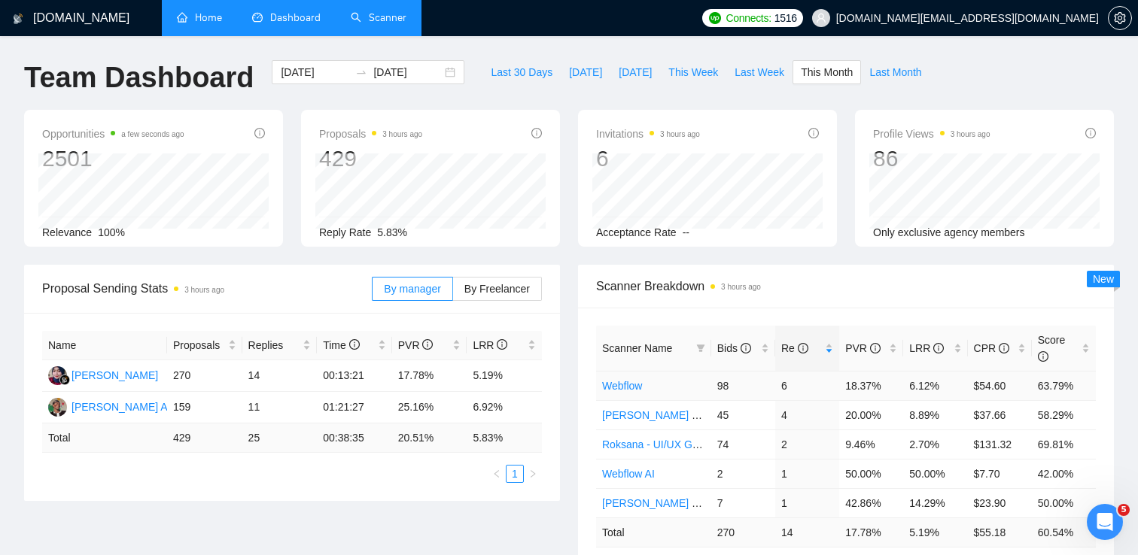
click at [617, 382] on link "Webflow" at bounding box center [622, 386] width 40 height 12
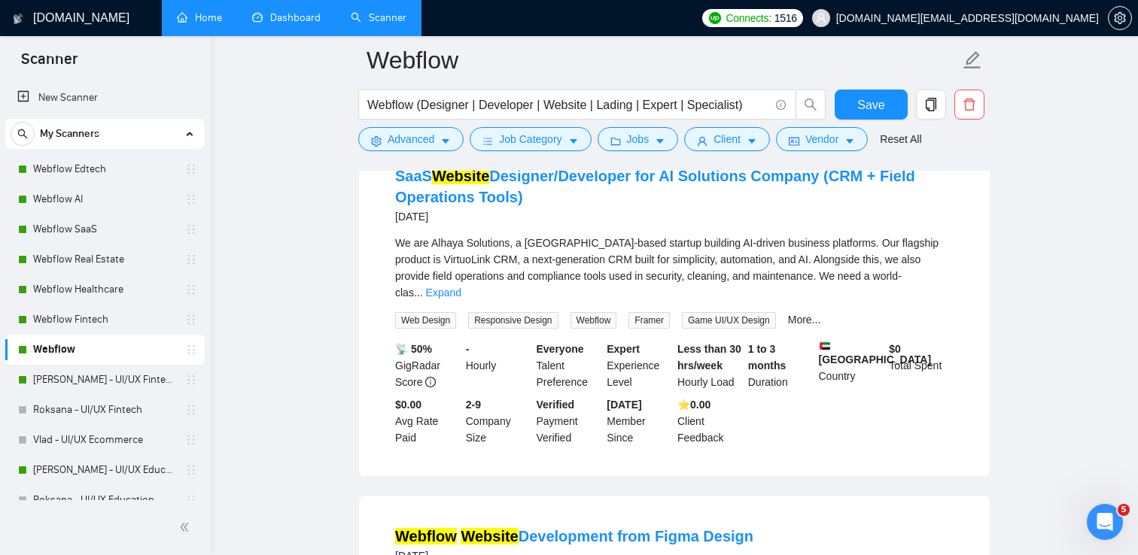
scroll to position [538, 0]
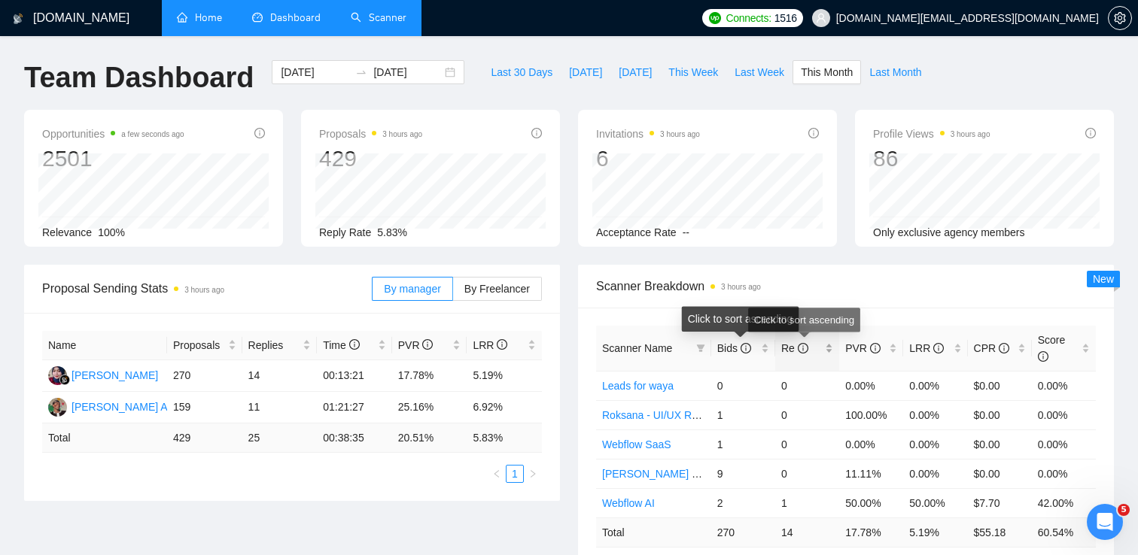
click at [792, 354] on span "Re" at bounding box center [794, 348] width 27 height 12
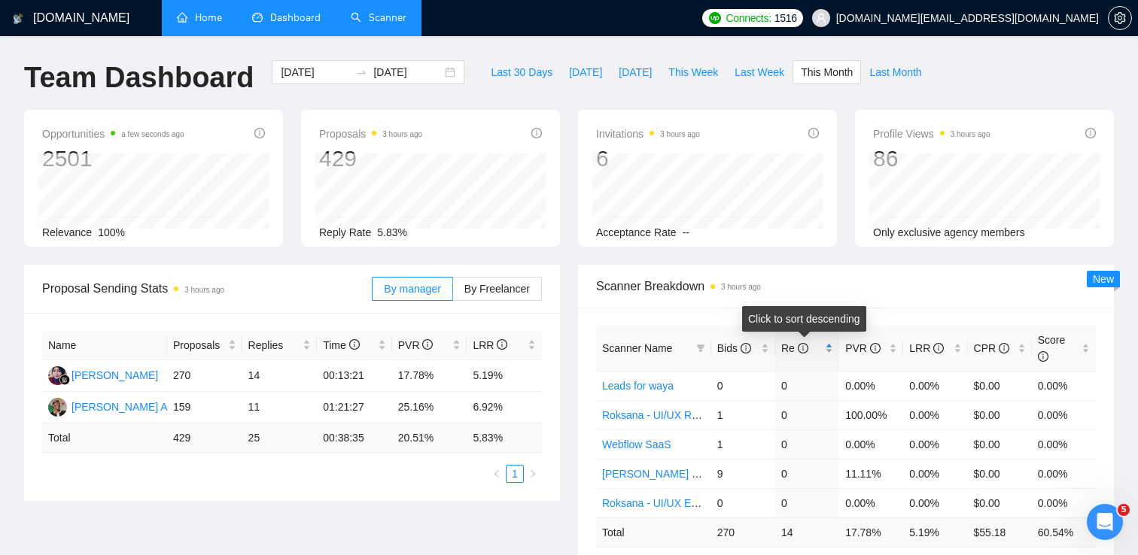
click at [792, 354] on span "Re" at bounding box center [794, 348] width 27 height 12
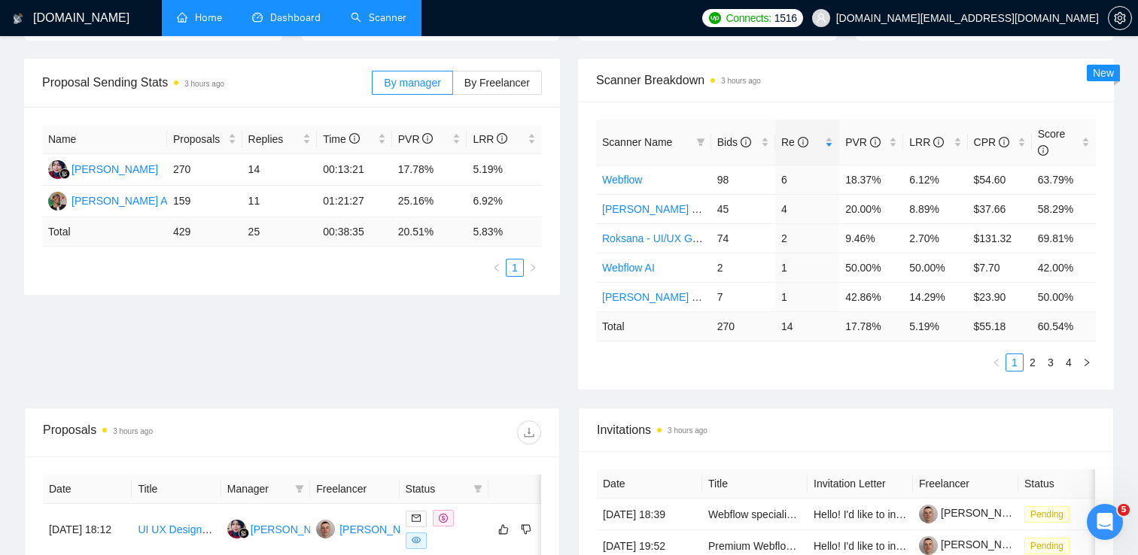
scroll to position [190, 0]
